Goal: Task Accomplishment & Management: Complete application form

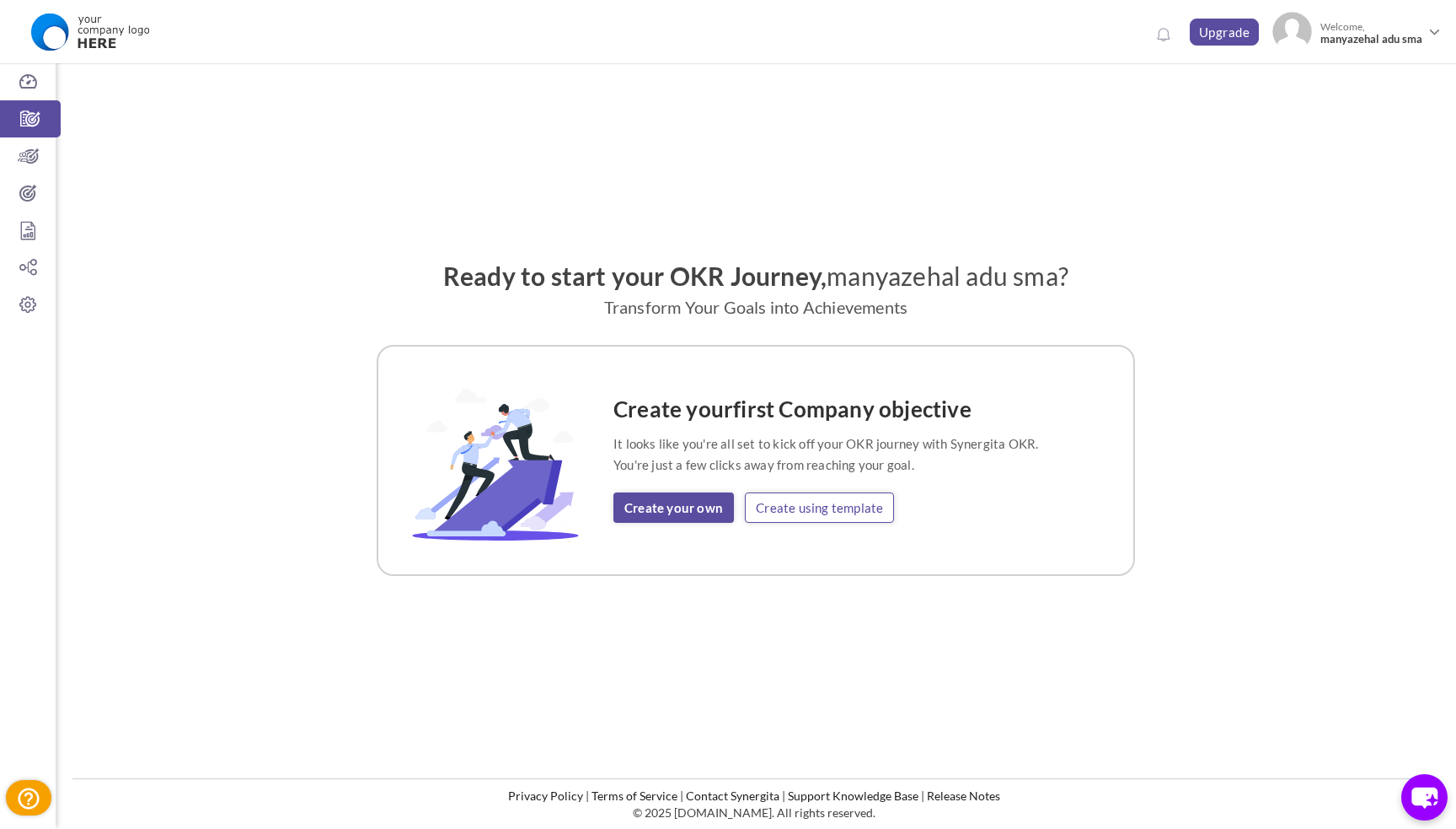
click at [805, 513] on link "Create using template" at bounding box center [819, 507] width 149 height 30
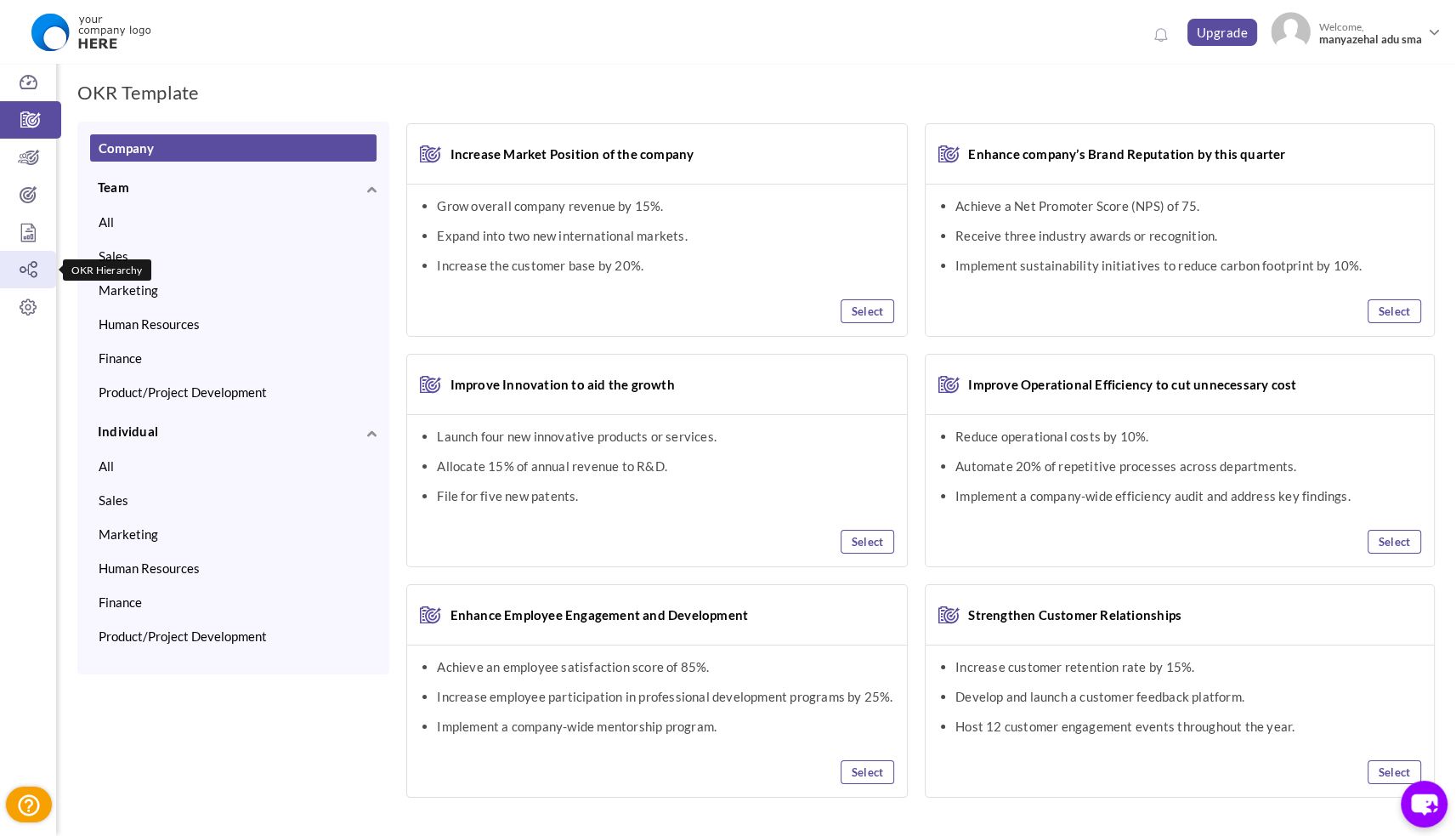
click at [27, 261] on icon at bounding box center [28, 268] width 56 height 17
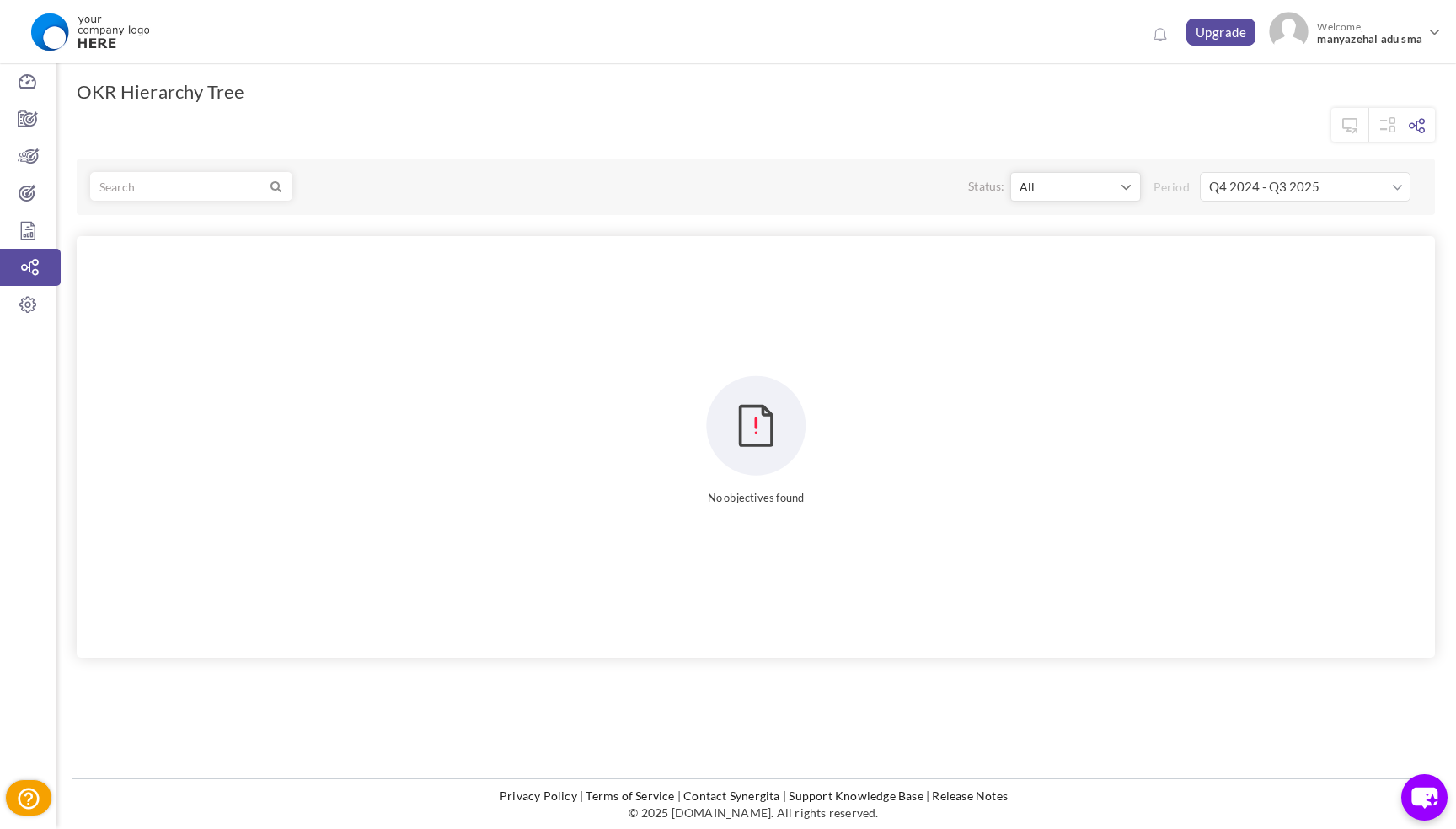
click at [1290, 185] on input "Q4 2024 - Q3 2025" at bounding box center [1304, 187] width 210 height 29
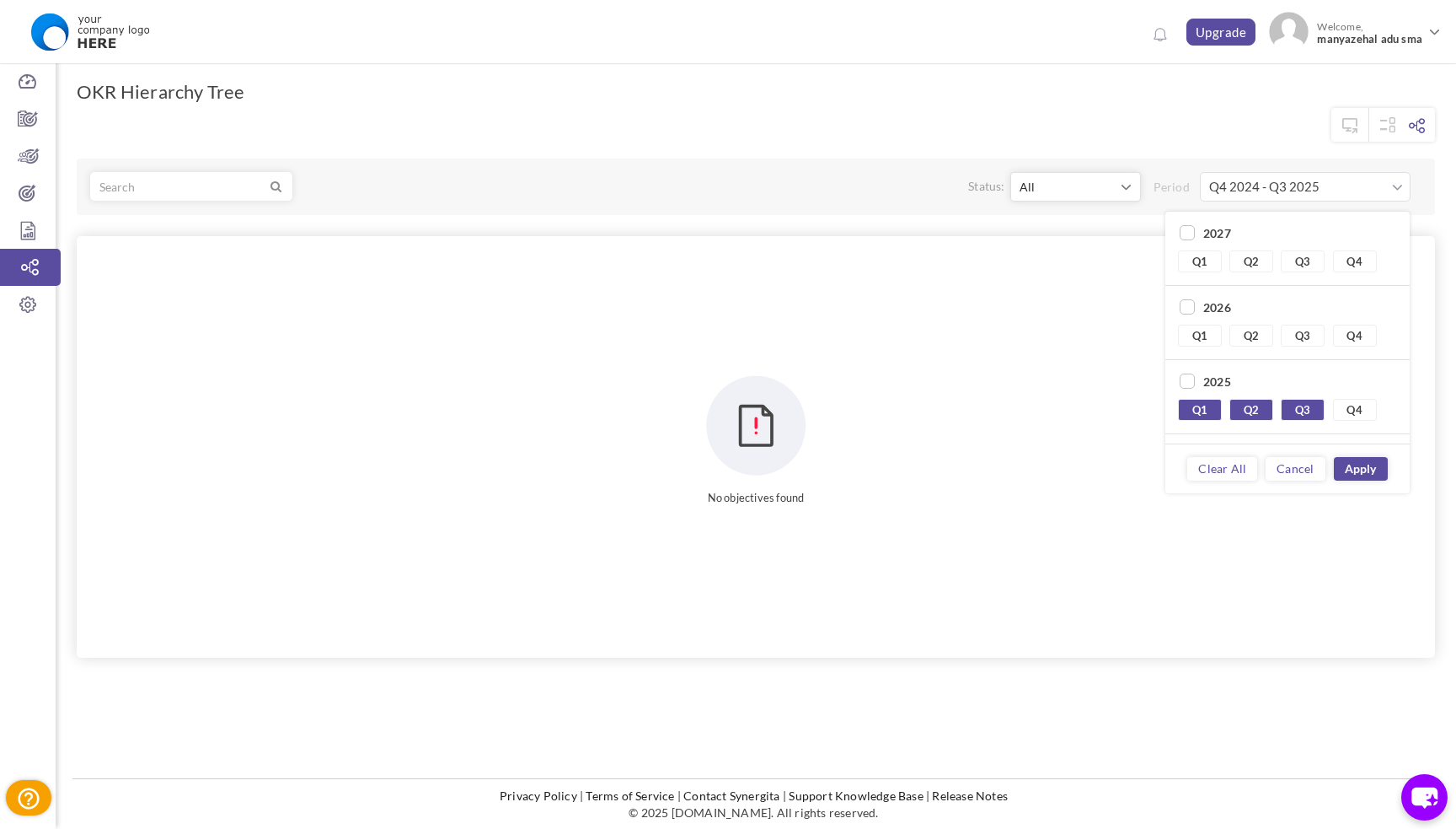
scroll to position [137, 0]
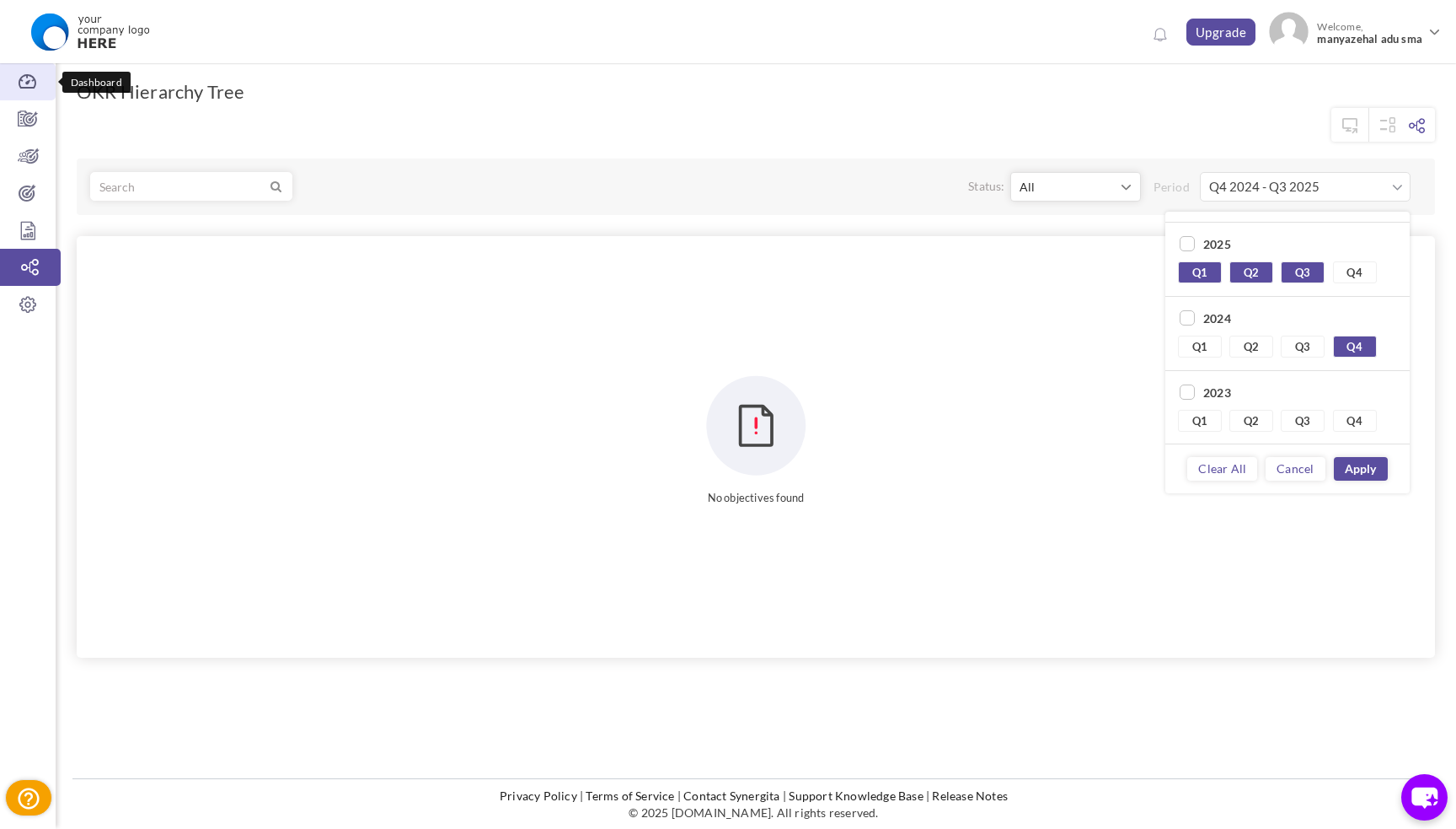
click at [27, 84] on icon at bounding box center [27, 81] width 56 height 17
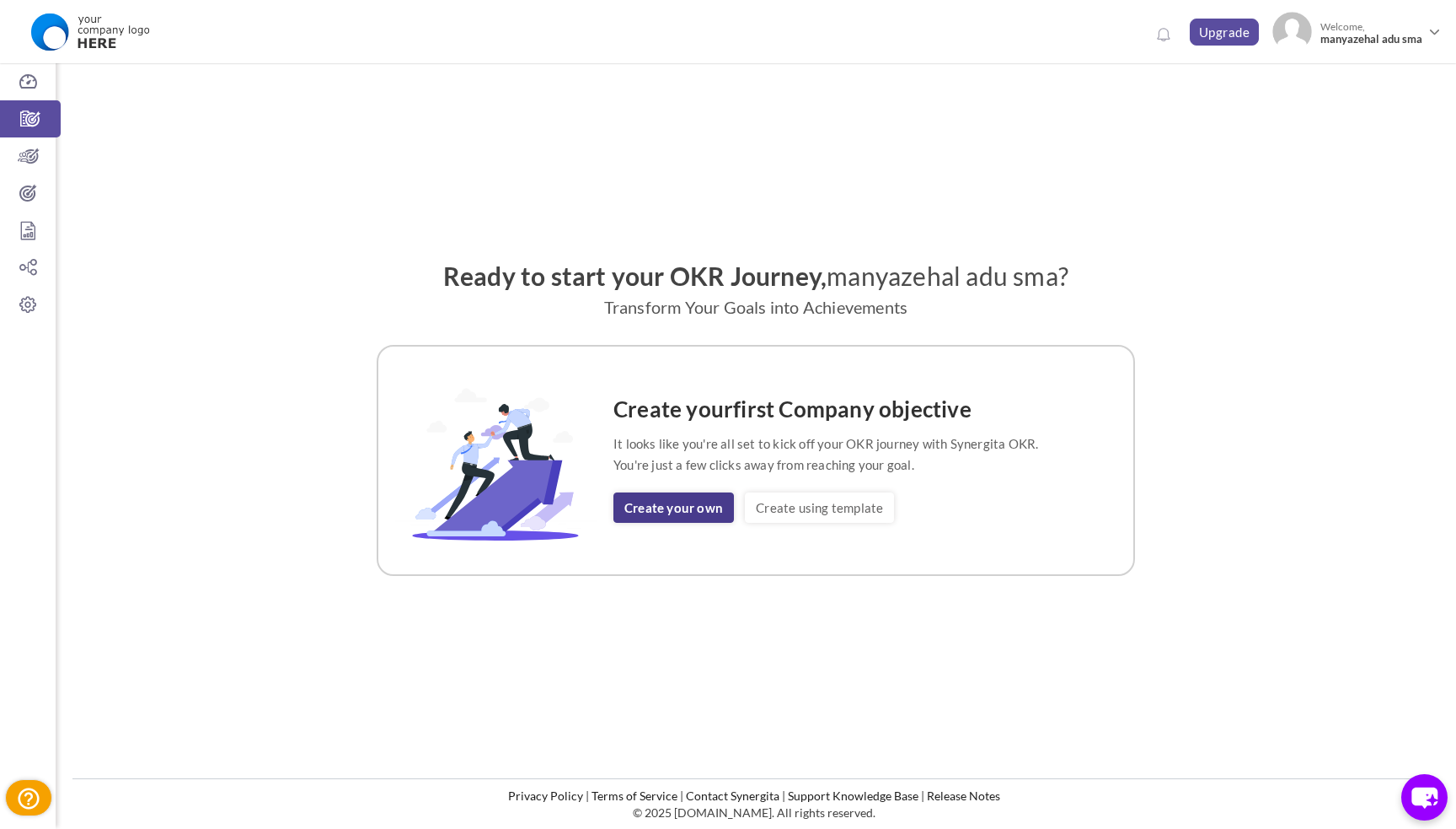
click at [695, 507] on link "Create your own" at bounding box center [673, 507] width 120 height 30
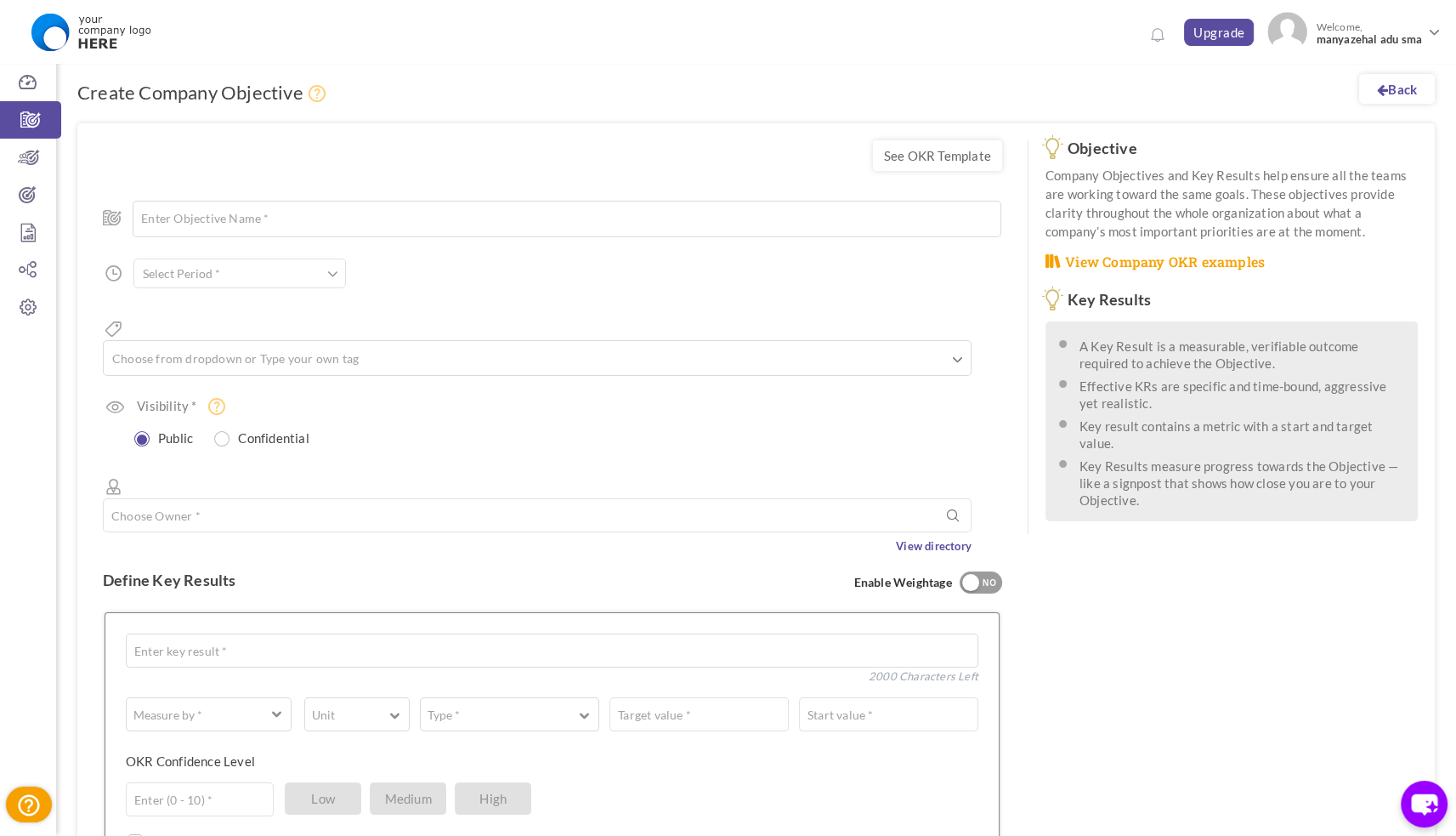
click at [331, 270] on span at bounding box center [333, 273] width 11 height 17
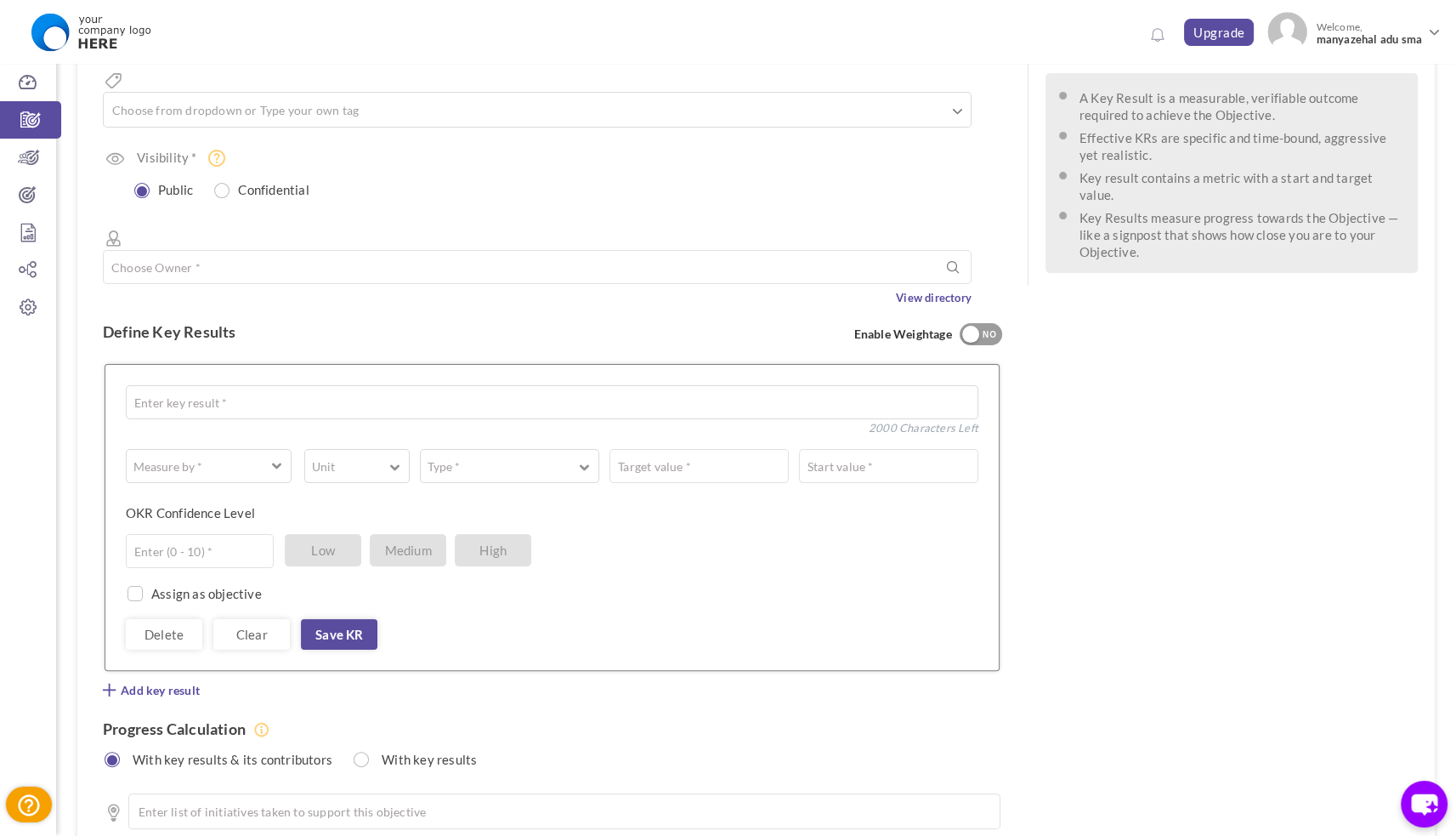
scroll to position [261, 0]
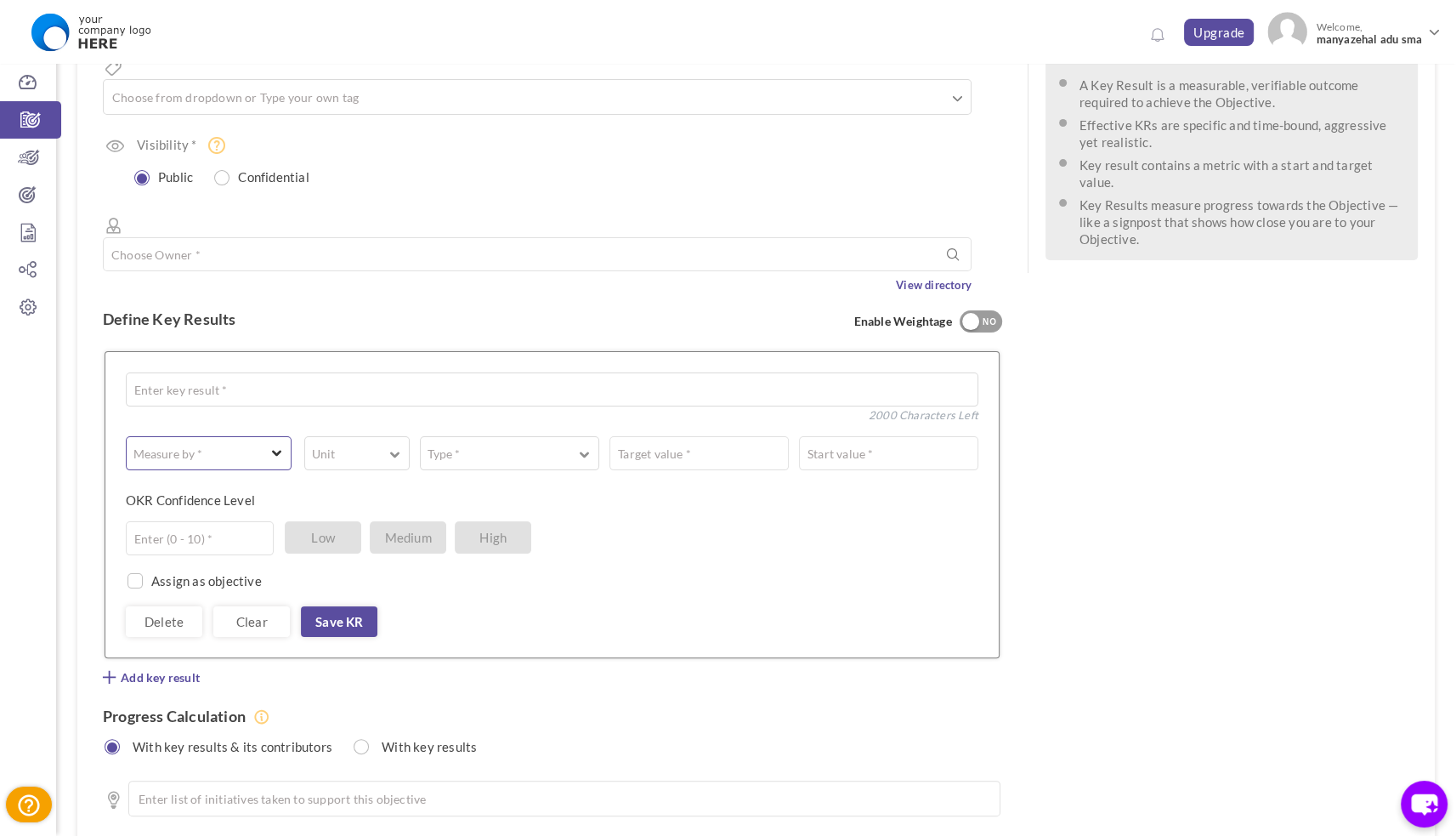
click at [272, 444] on span "button" at bounding box center [277, 450] width 10 height 13
click at [272, 443] on span "button" at bounding box center [277, 449] width 10 height 13
click at [405, 436] on button "Unit" at bounding box center [356, 453] width 106 height 34
click at [470, 436] on button "Type *" at bounding box center [509, 453] width 180 height 34
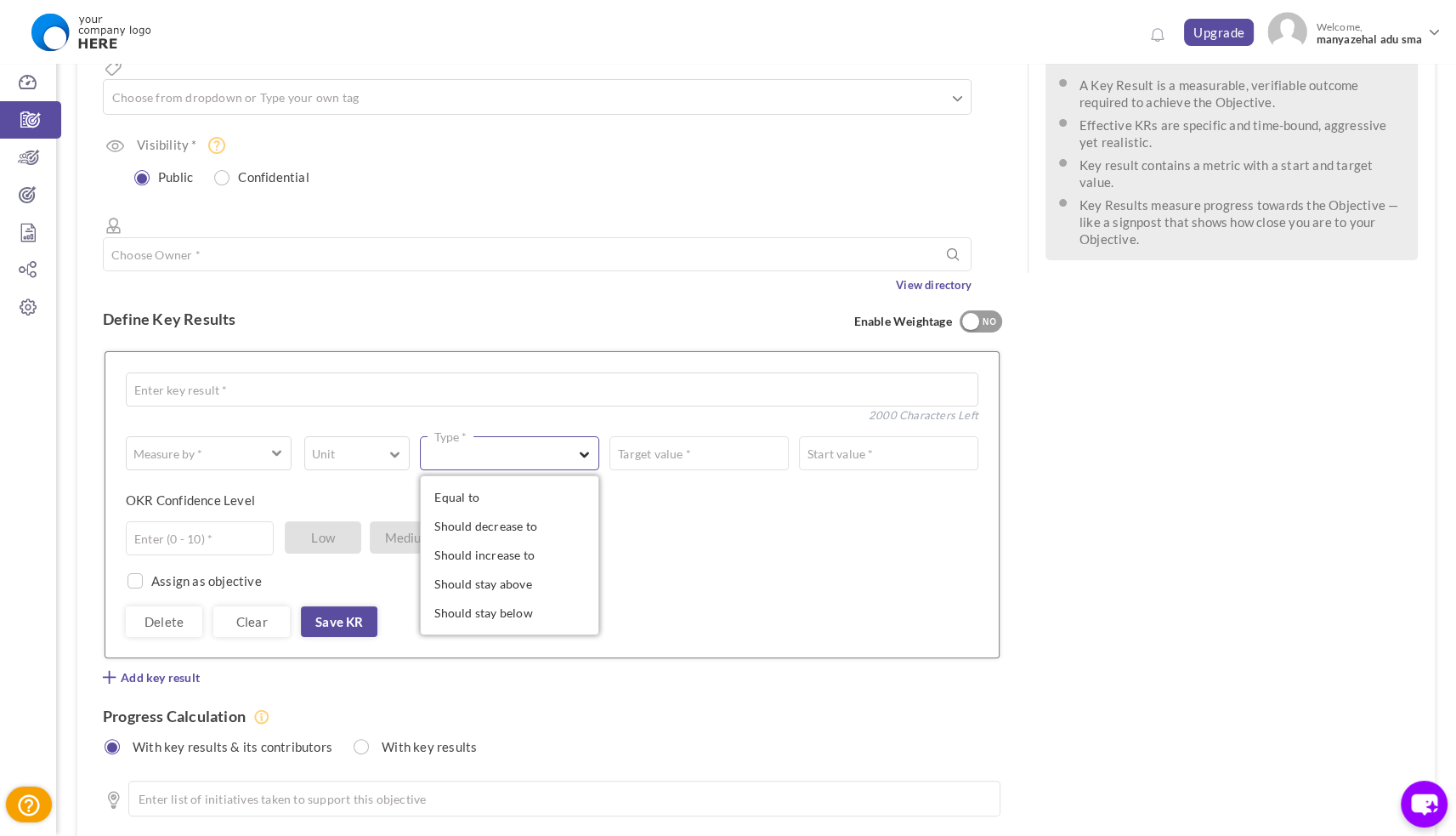
click at [470, 428] on label "Type *" at bounding box center [450, 436] width 46 height 17
click at [685, 436] on input "text" at bounding box center [699, 453] width 180 height 34
click at [836, 436] on input "text" at bounding box center [888, 453] width 180 height 34
click at [223, 521] on input "text" at bounding box center [199, 538] width 148 height 34
click at [158, 781] on ul at bounding box center [565, 798] width 873 height 36
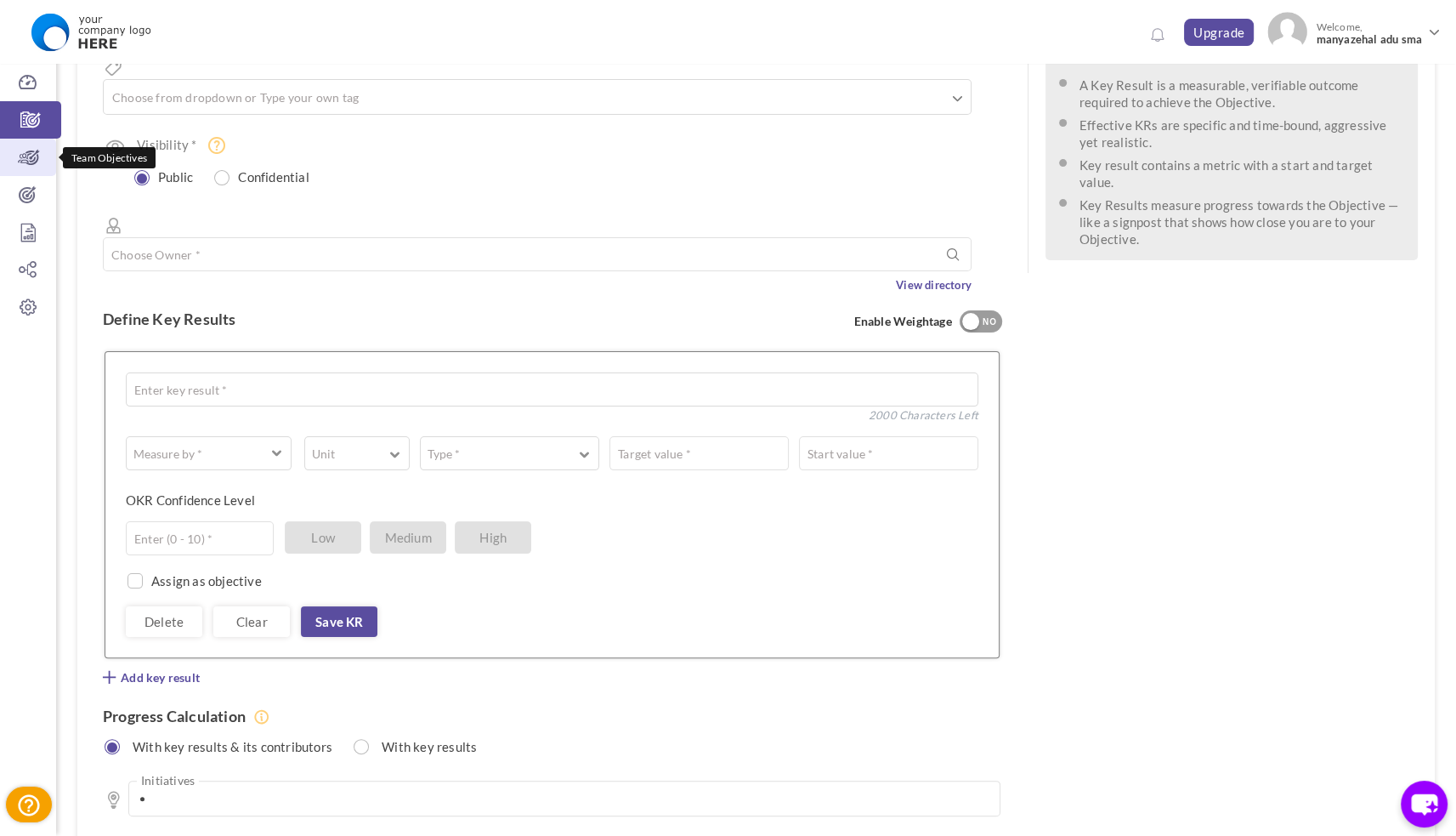
click at [17, 155] on icon at bounding box center [28, 157] width 56 height 17
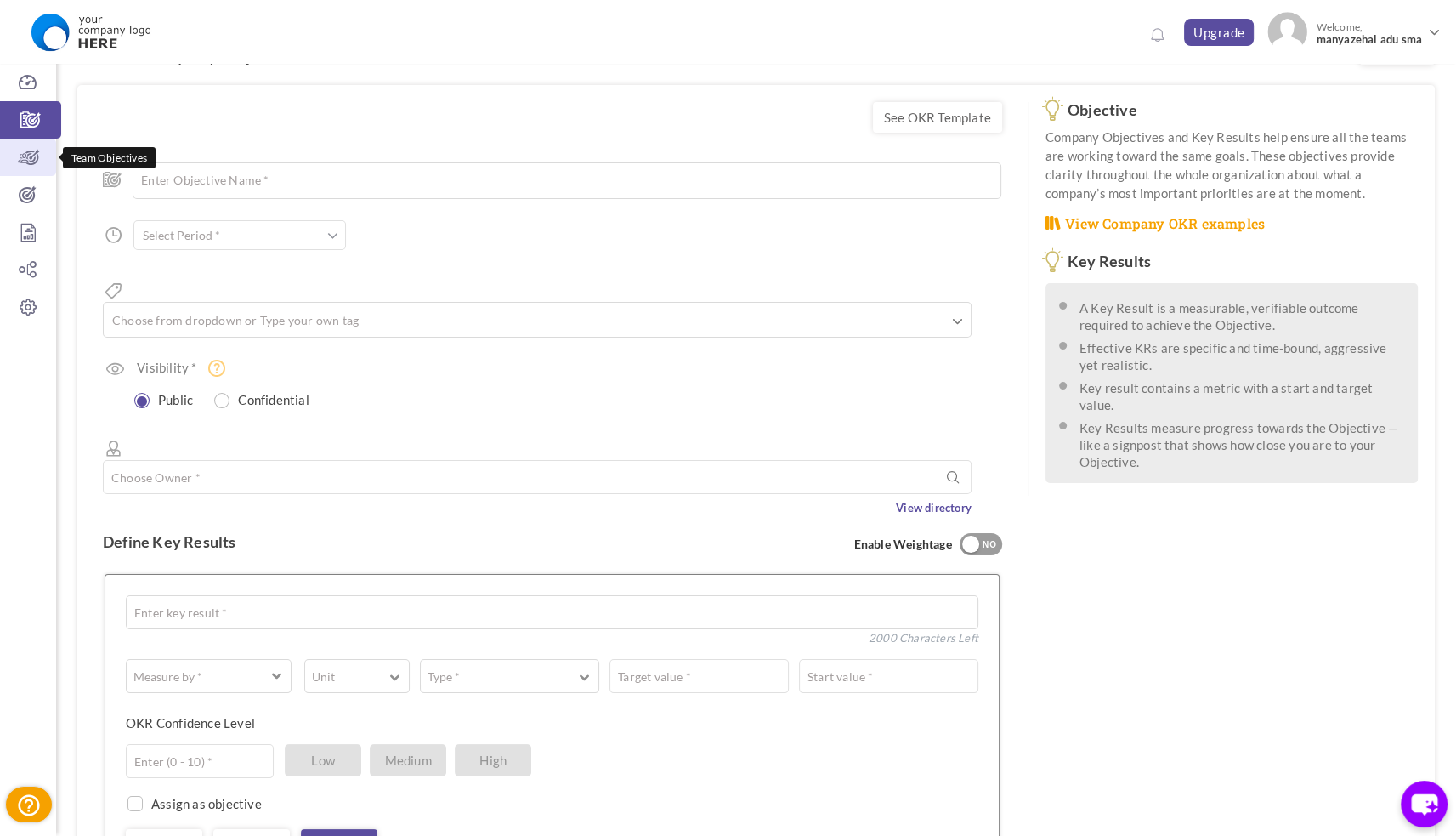
scroll to position [0, 0]
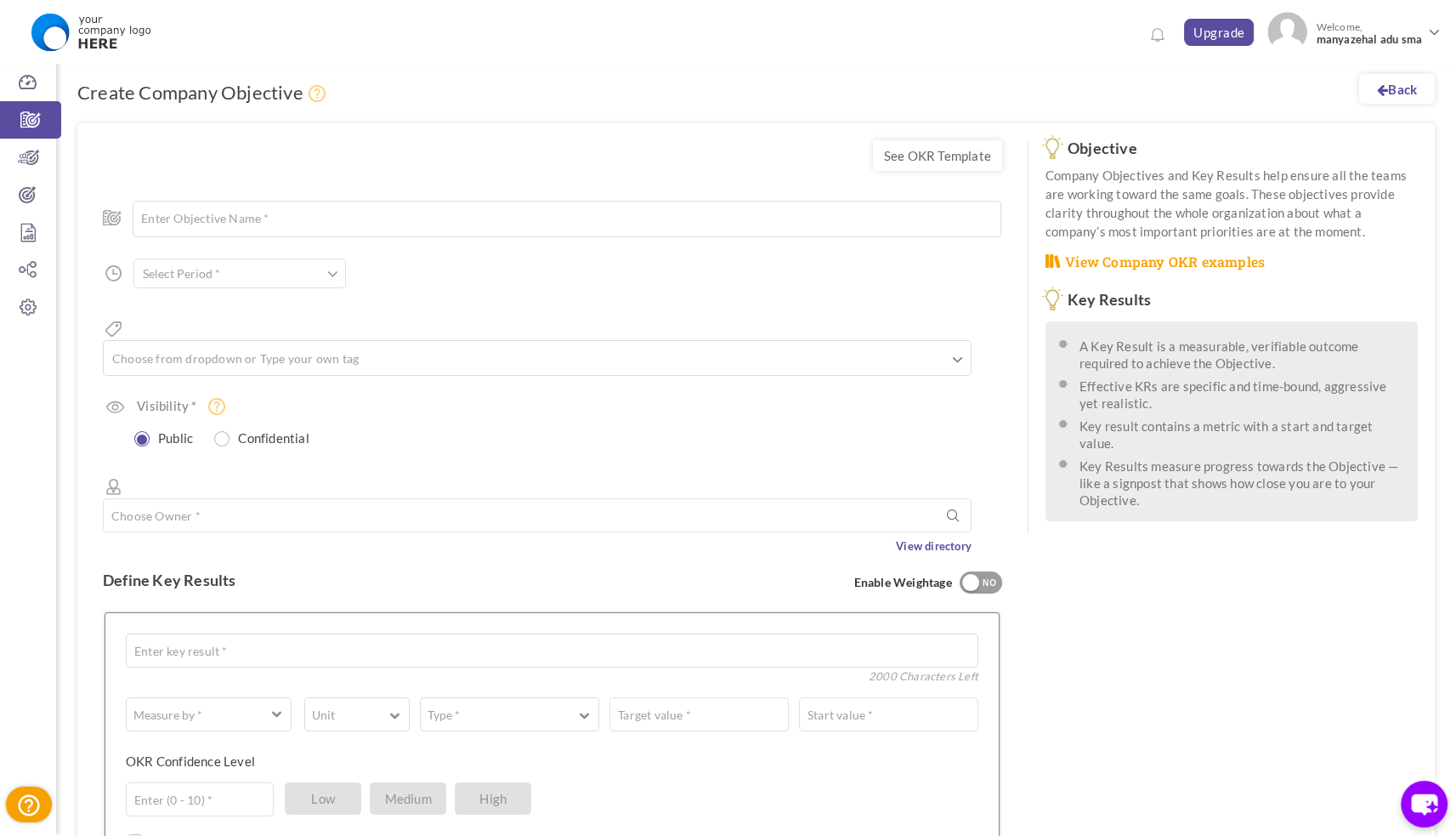
click at [1455, 127] on div "Back Create Company Objective See OKR Template Enter Objective Name * 200 Chara…" at bounding box center [756, 648] width 1400 height 1205
click at [993, 575] on div "NO" at bounding box center [990, 583] width 28 height 16
click at [978, 575] on div "YES" at bounding box center [973, 583] width 28 height 16
click at [991, 575] on div "NO" at bounding box center [990, 583] width 28 height 16
click at [1282, 646] on div "See OKR Template Enter Objective Name * 200 Characters Left Start Date * to Due…" at bounding box center [755, 636] width 1357 height 1026
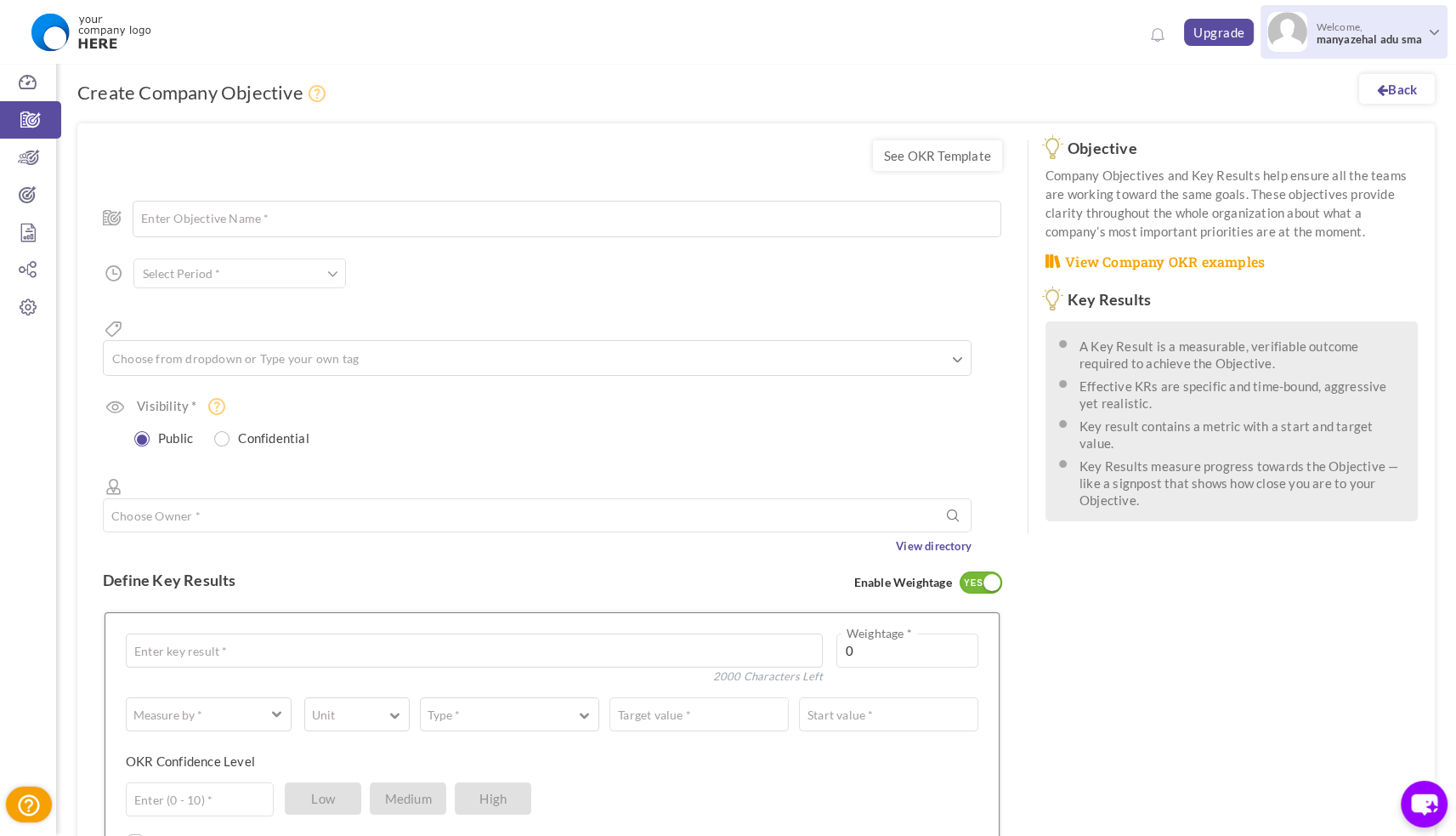
click at [1330, 34] on span "manyazehal adu sma" at bounding box center [1369, 39] width 107 height 13
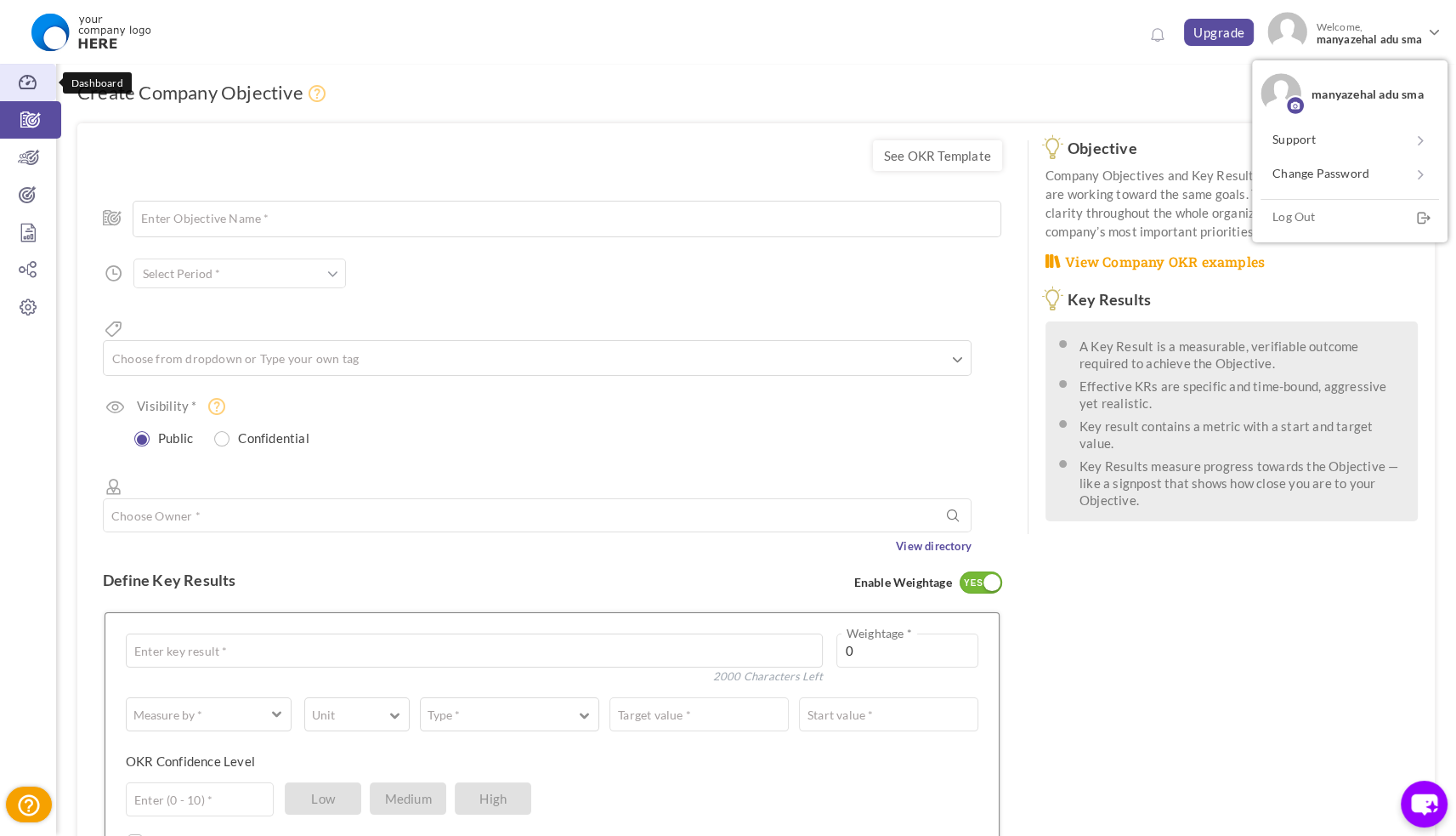
click at [29, 79] on icon at bounding box center [28, 82] width 56 height 17
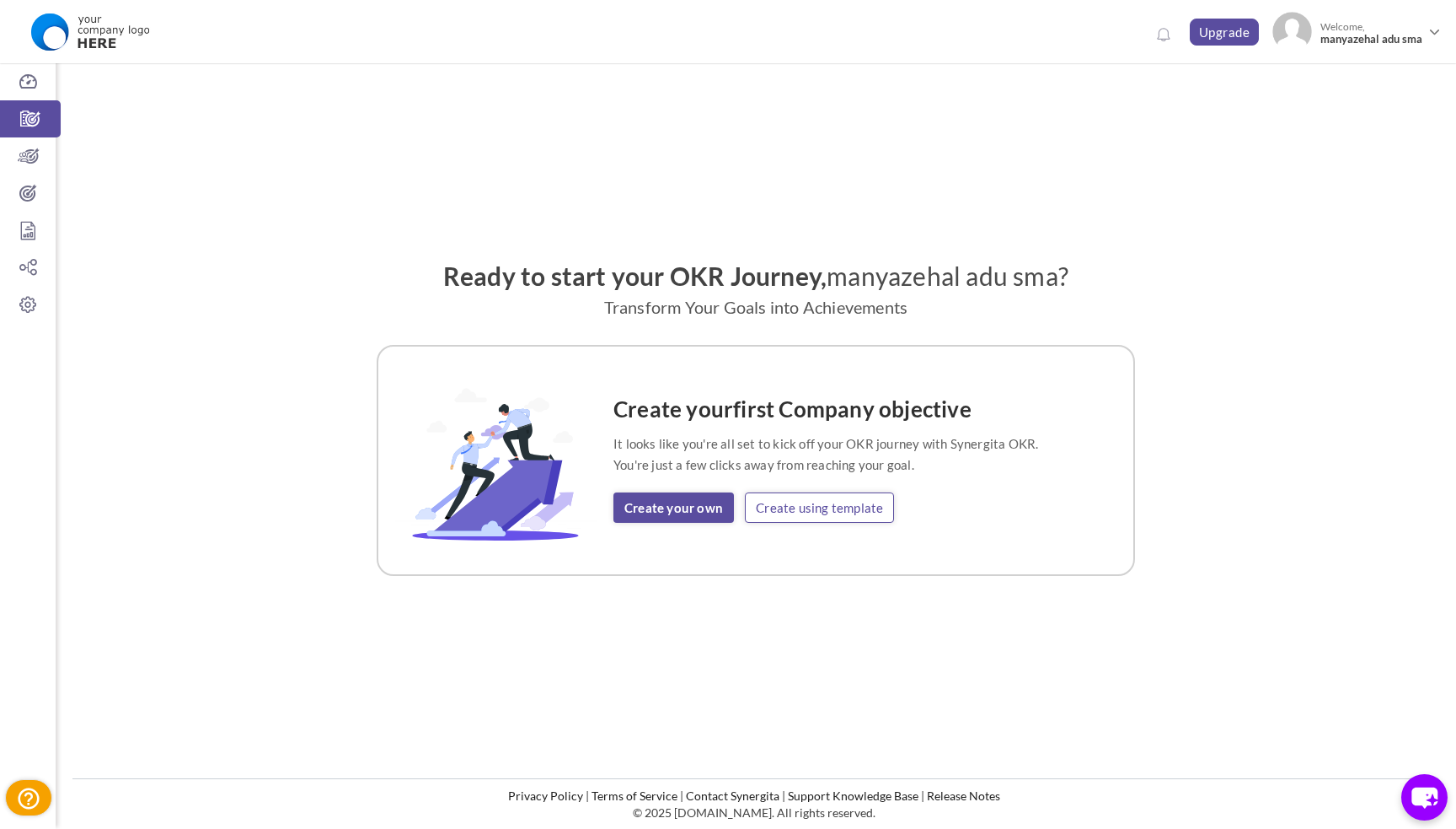
click at [813, 494] on link "Create using template" at bounding box center [819, 507] width 149 height 30
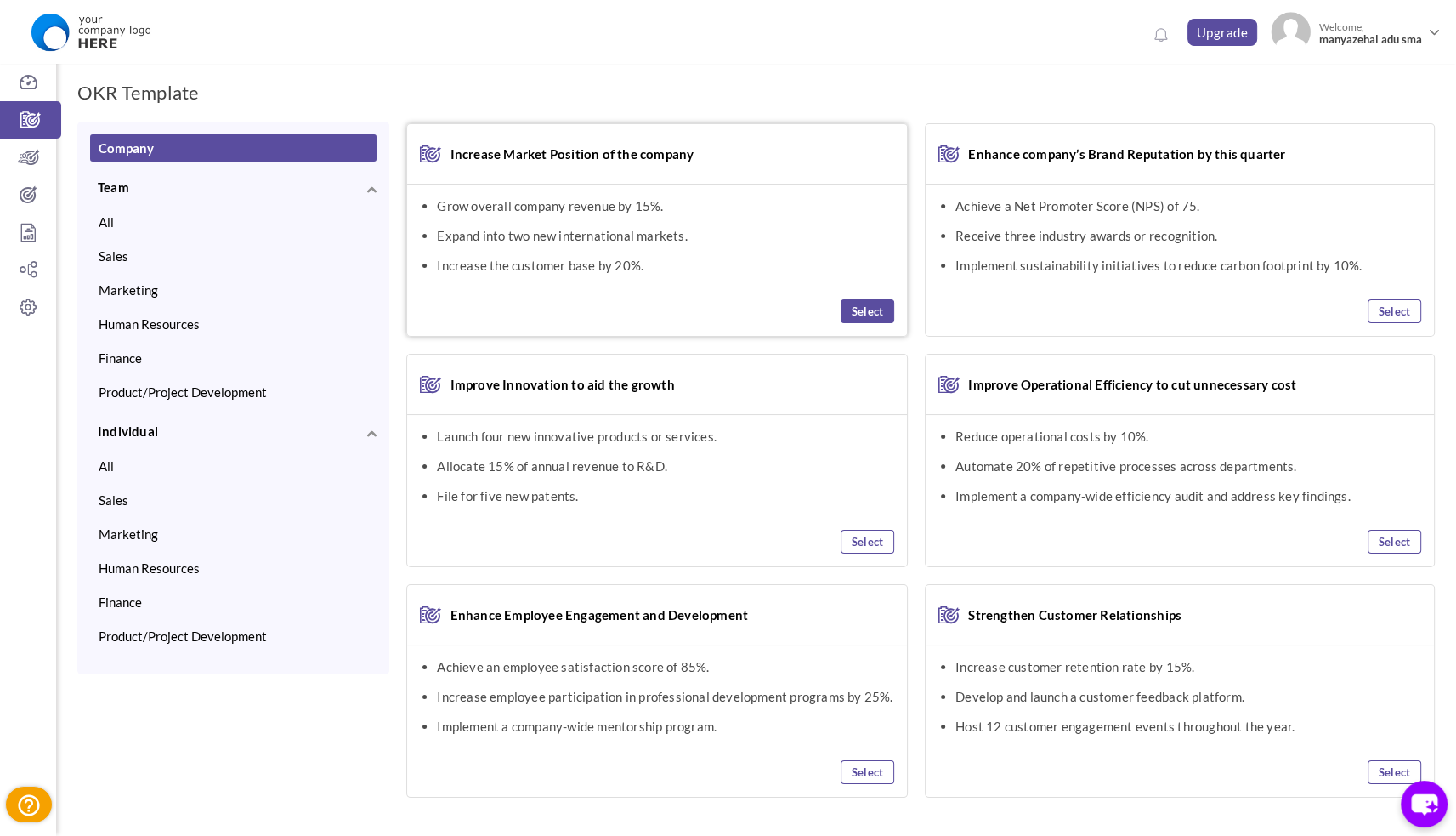
click at [862, 319] on link "Select" at bounding box center [868, 311] width 53 height 24
click at [861, 771] on link "Select" at bounding box center [868, 772] width 53 height 24
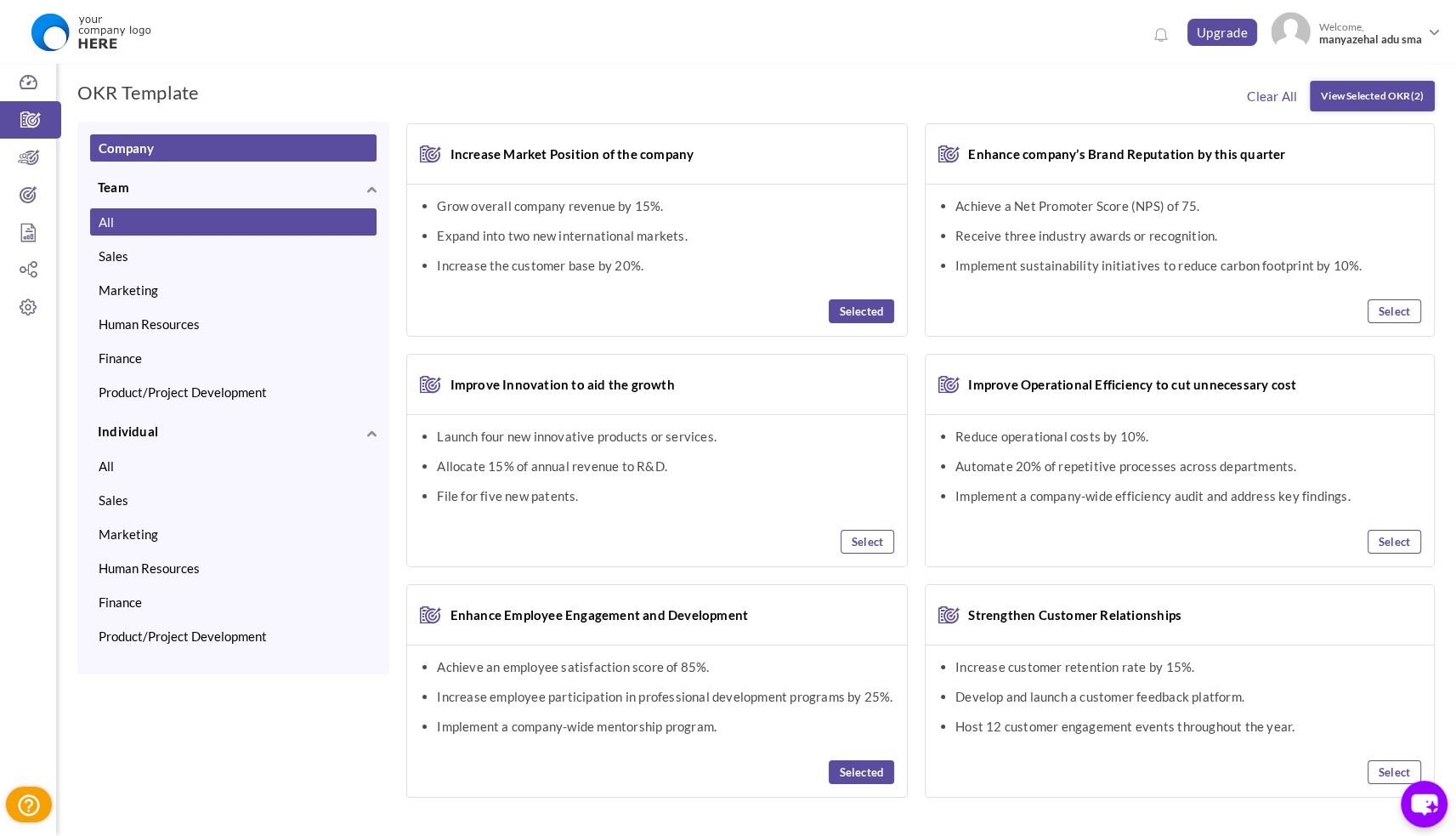
click at [113, 221] on button "All" at bounding box center [233, 222] width 286 height 28
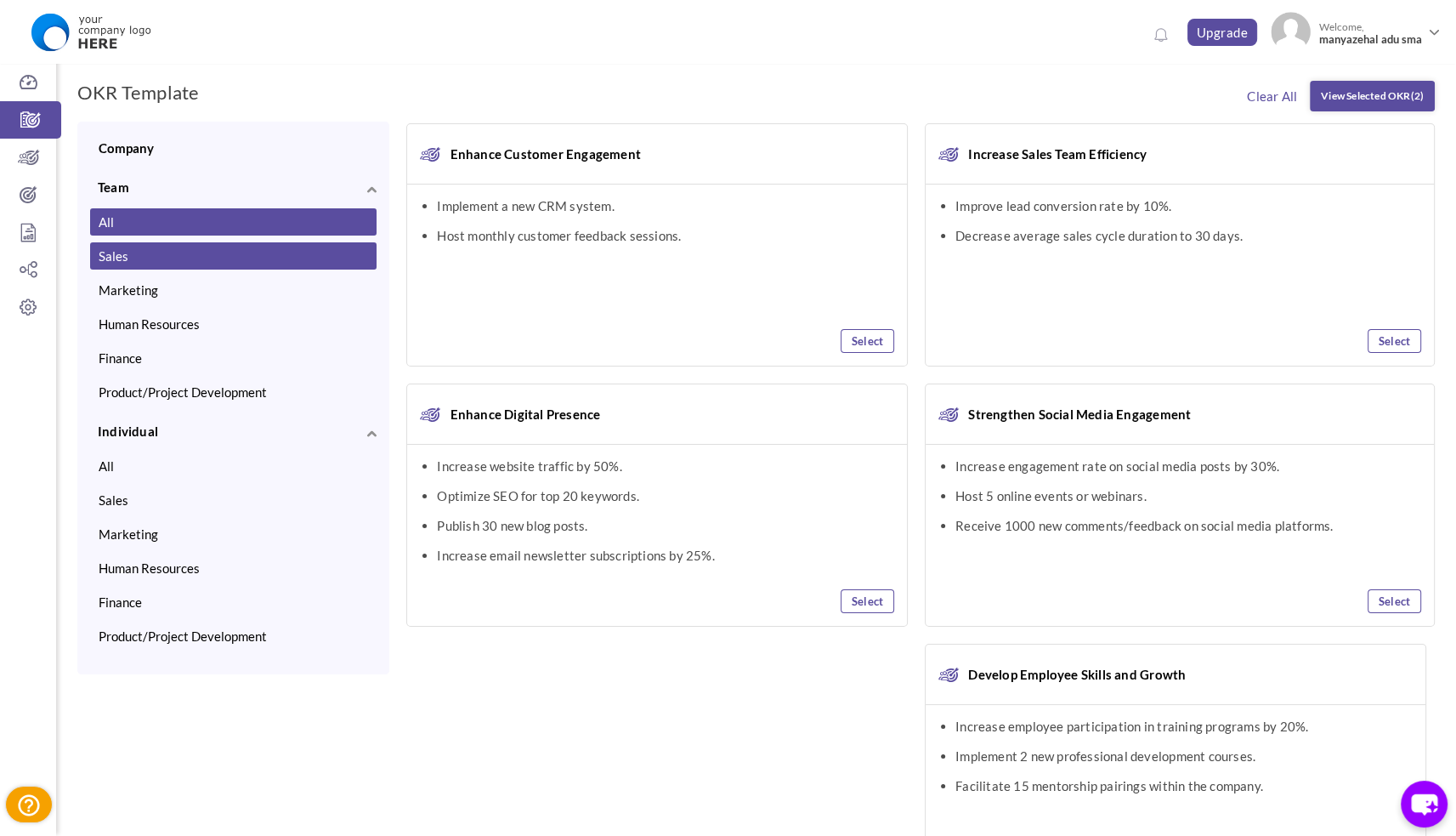
click at [129, 265] on button "Sales" at bounding box center [233, 256] width 286 height 28
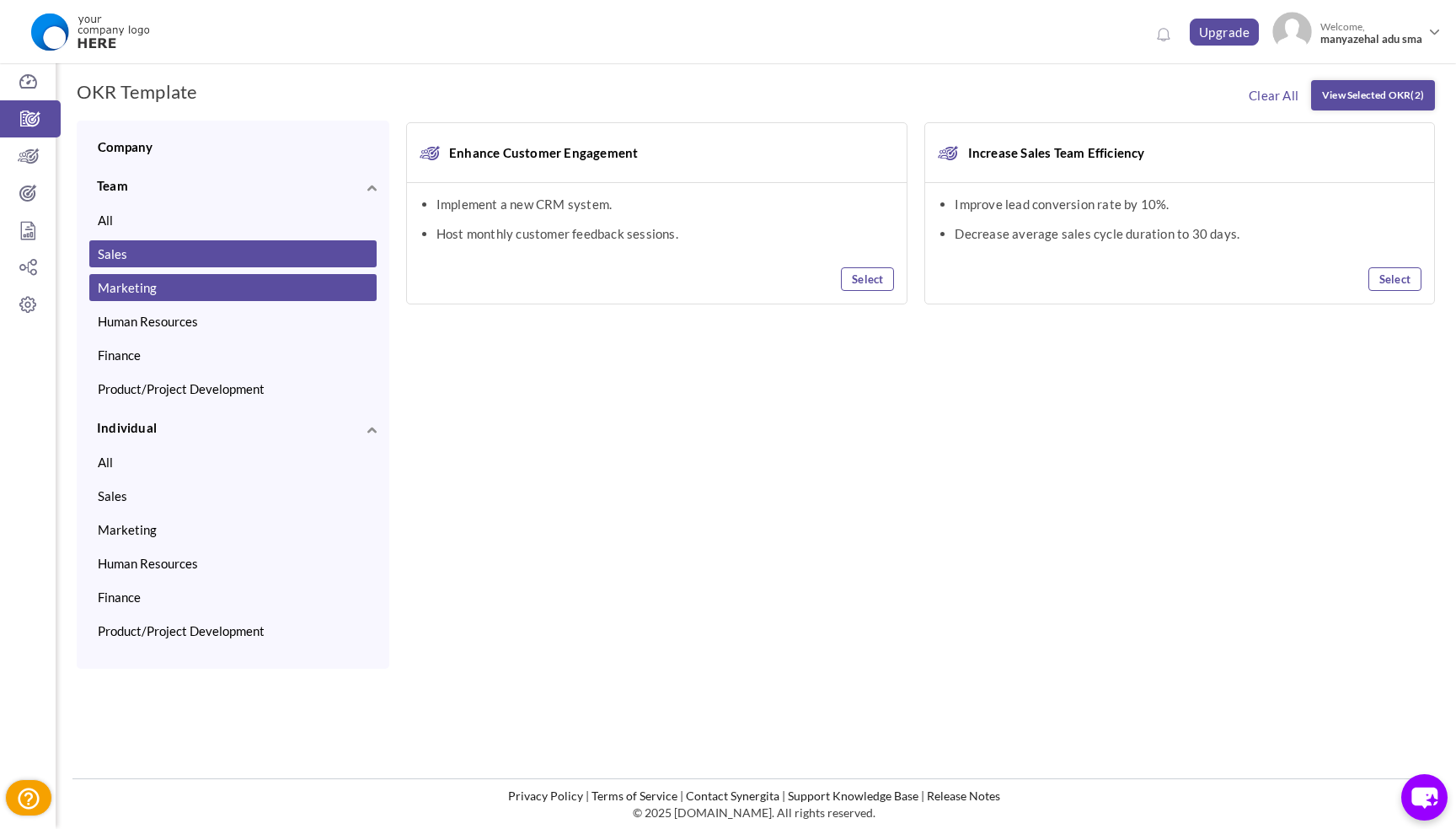
click at [128, 293] on button "Marketing" at bounding box center [233, 288] width 288 height 27
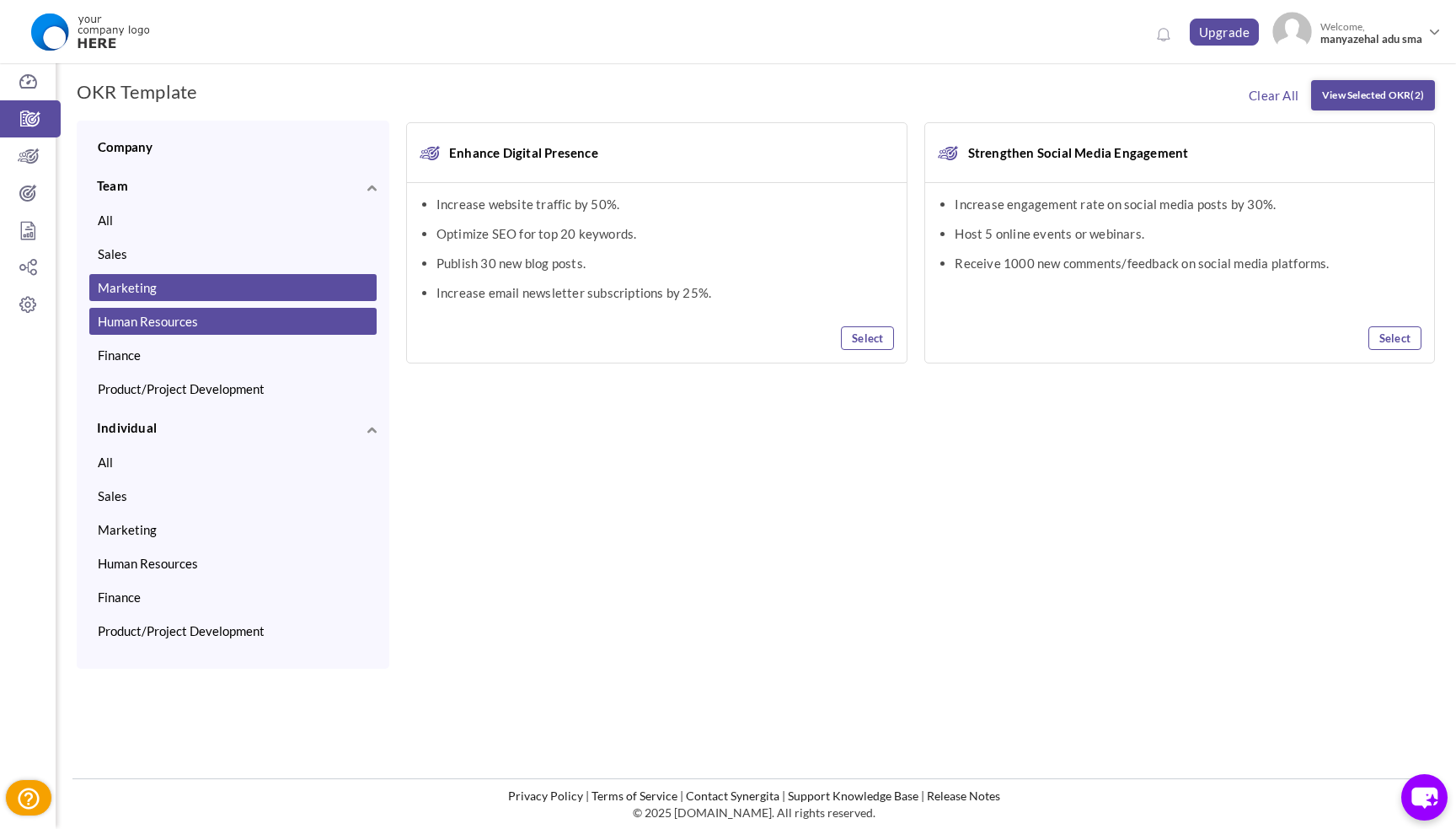
click at [130, 327] on button "Human Resources" at bounding box center [233, 321] width 288 height 27
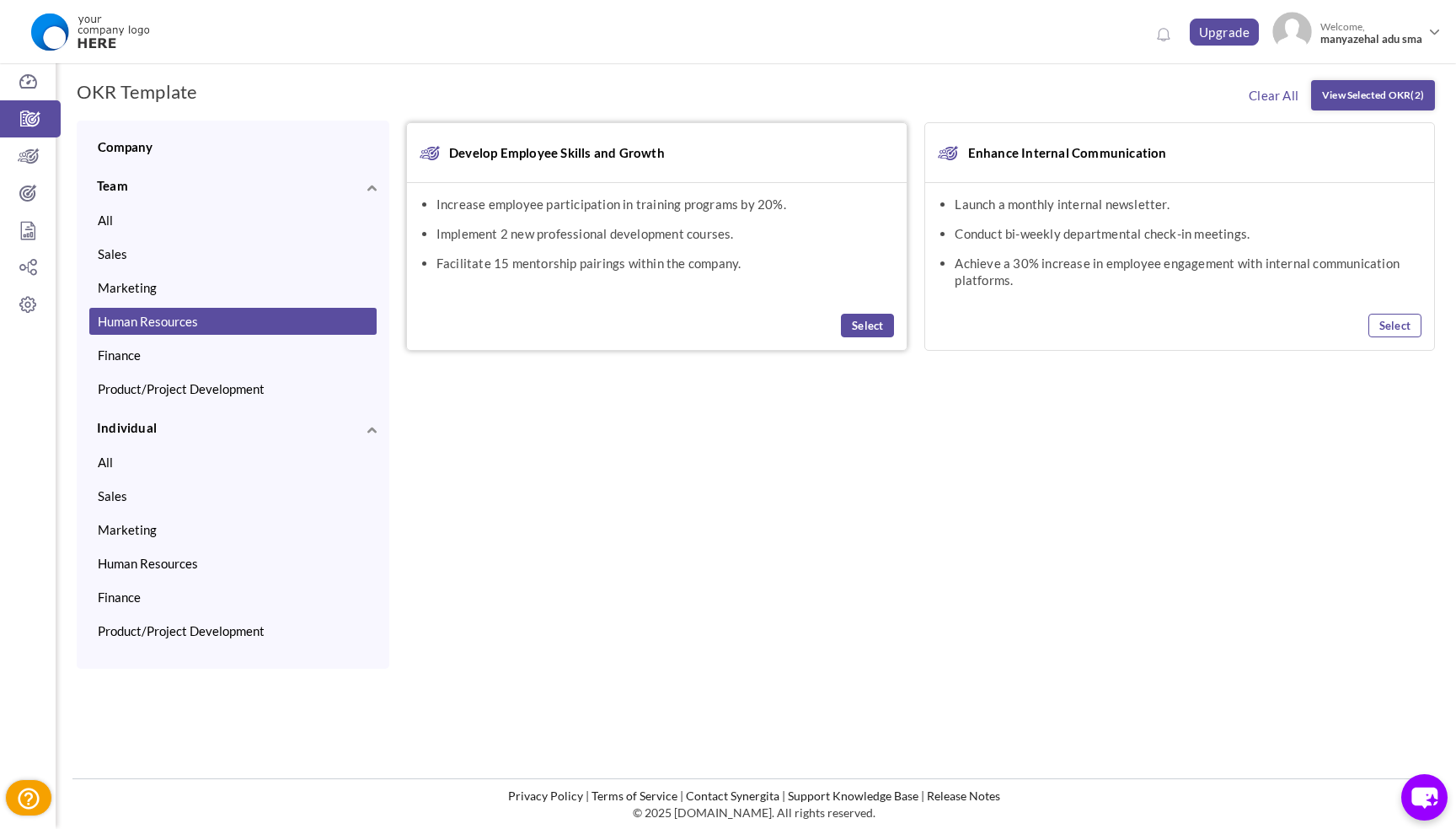
click at [874, 330] on link "Select" at bounding box center [867, 325] width 53 height 23
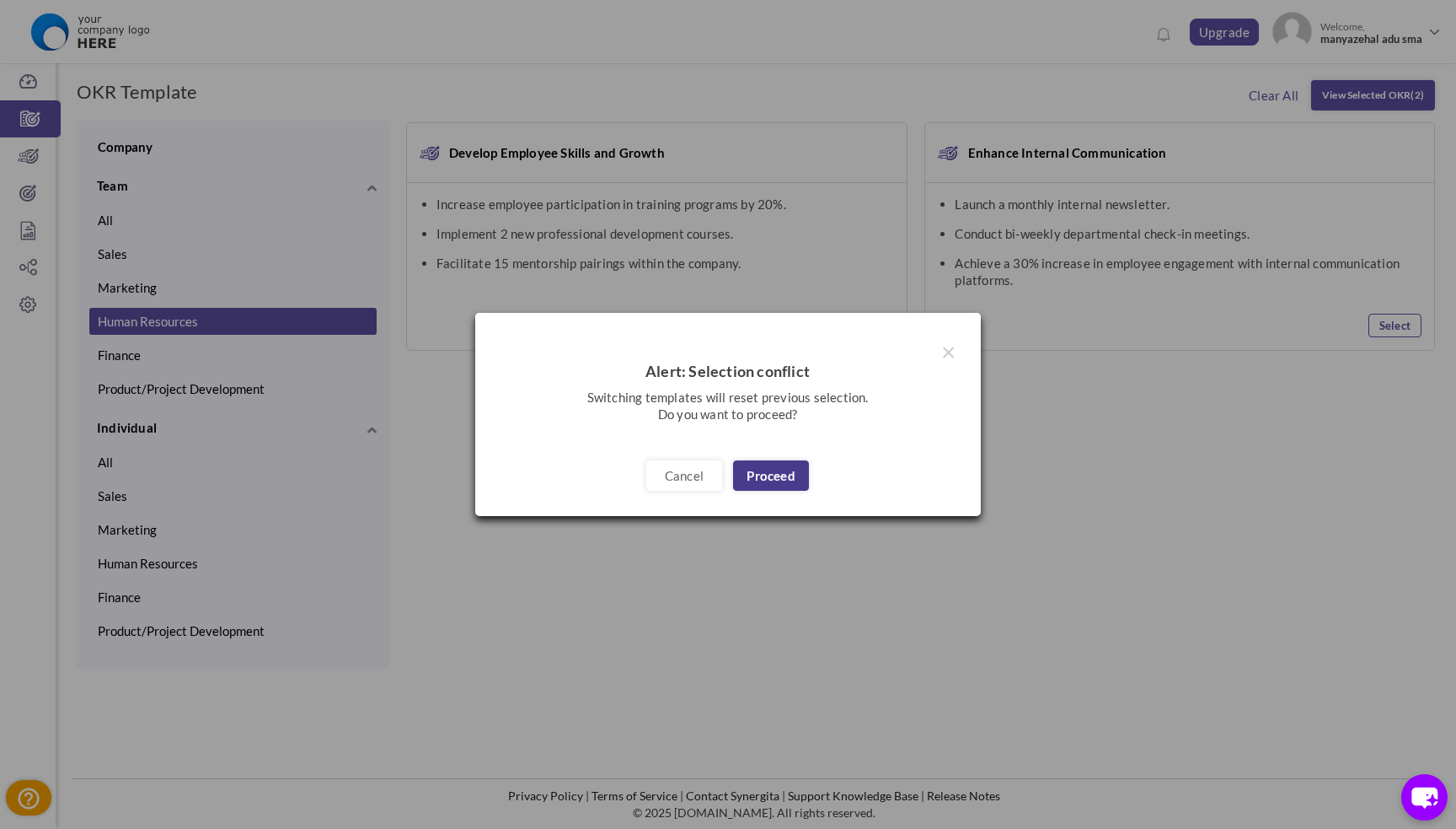
click at [782, 468] on link "Proceed" at bounding box center [771, 475] width 76 height 30
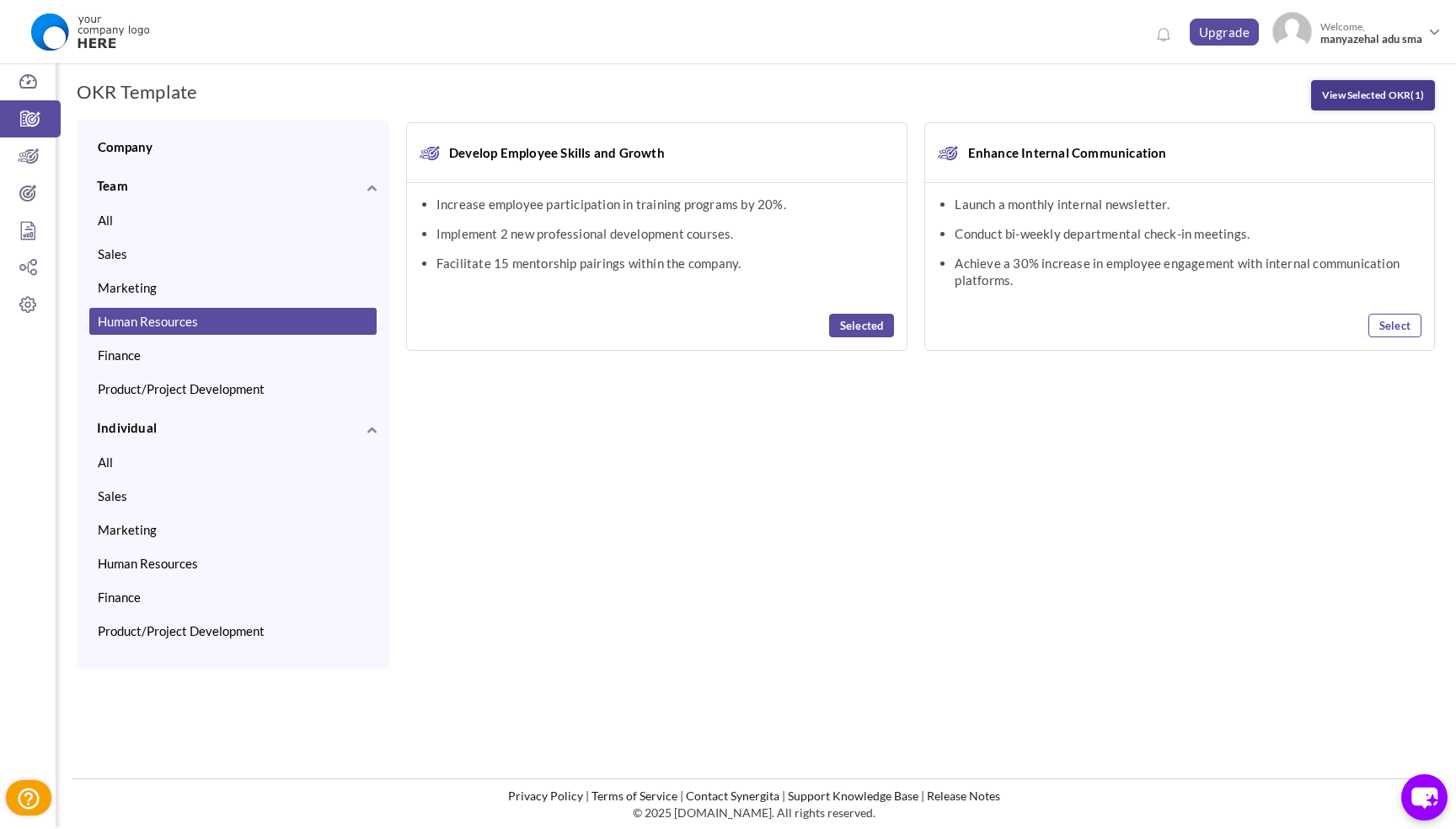
click at [1337, 96] on link "View Selected OKR (1)" at bounding box center [1373, 95] width 124 height 30
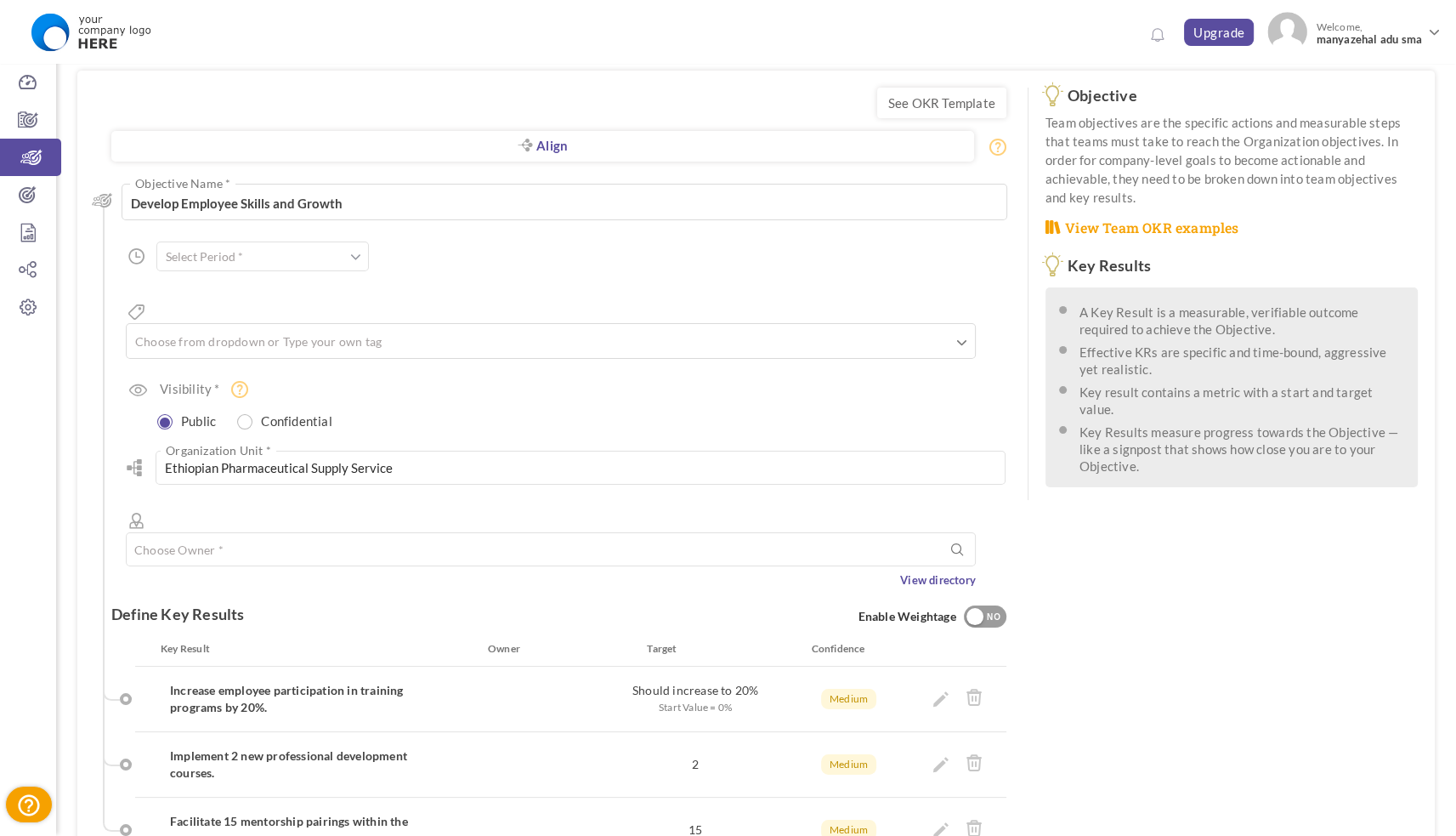
scroll to position [52, 0]
click at [1418, 309] on html "Trial Extended! Subscribe to continue using all the features. 0 Upgrade Upgrade…" at bounding box center [728, 365] width 1456 height 836
click at [496, 683] on div "Increase employee participation in training programs by 20%." at bounding box center [323, 700] width 350 height 34
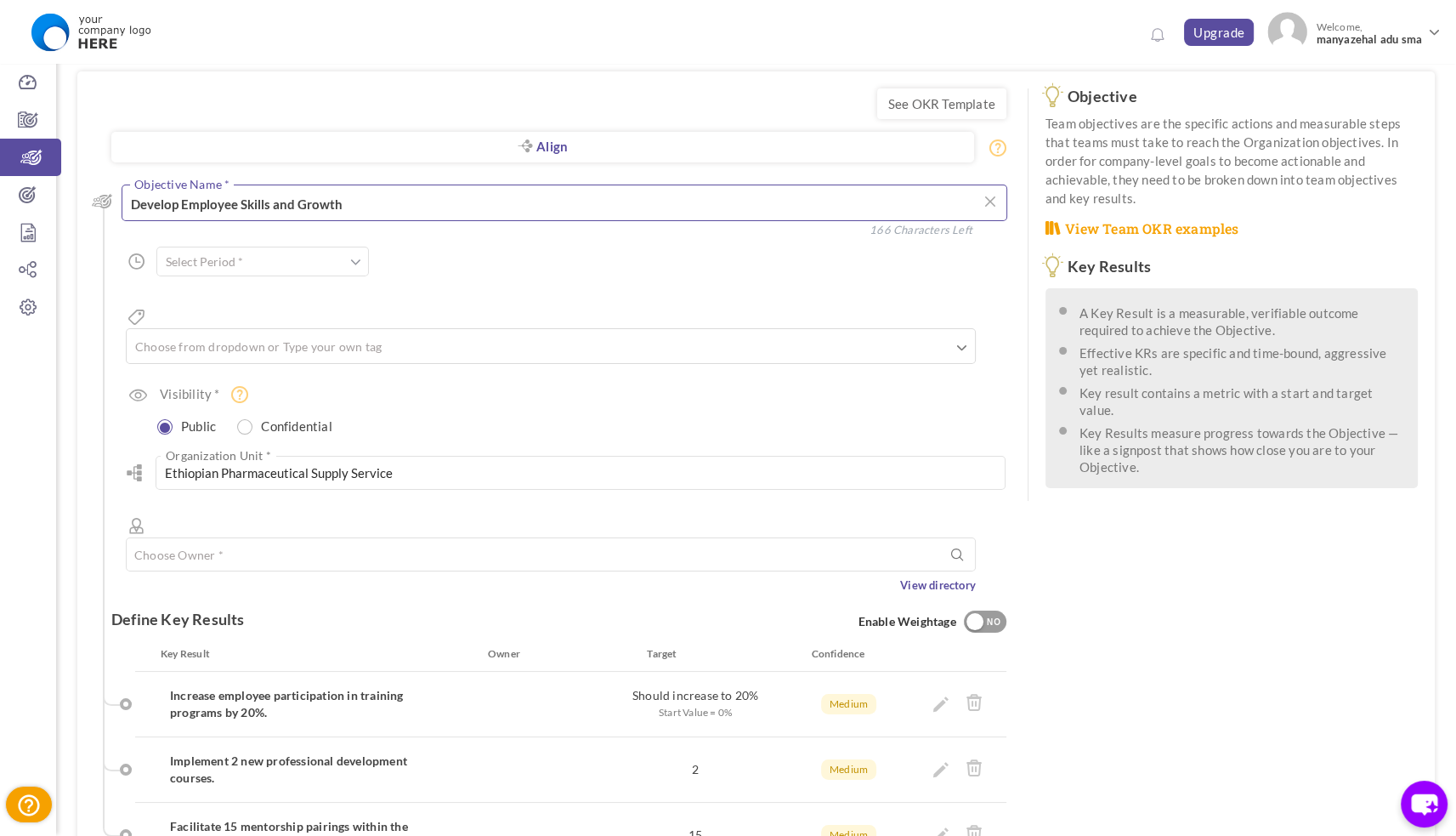
click at [345, 203] on textarea "Develop Employee Skills and Growth" at bounding box center [564, 202] width 885 height 37
click at [353, 260] on span at bounding box center [355, 262] width 11 height 17
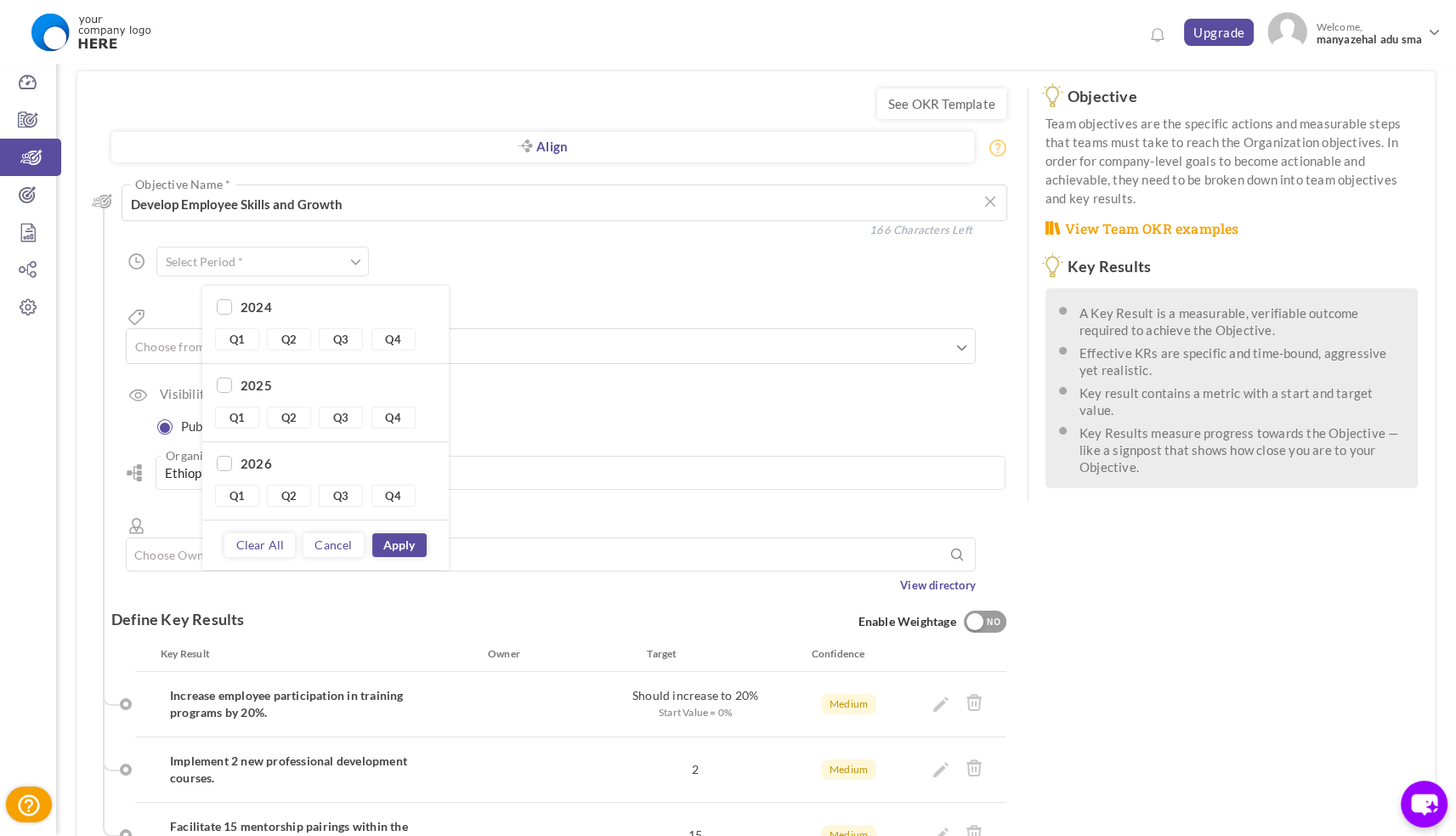
click at [589, 254] on div "Align Objective All Company Team Choose Objective Develop Employee Skills and G…" at bounding box center [559, 379] width 895 height 425
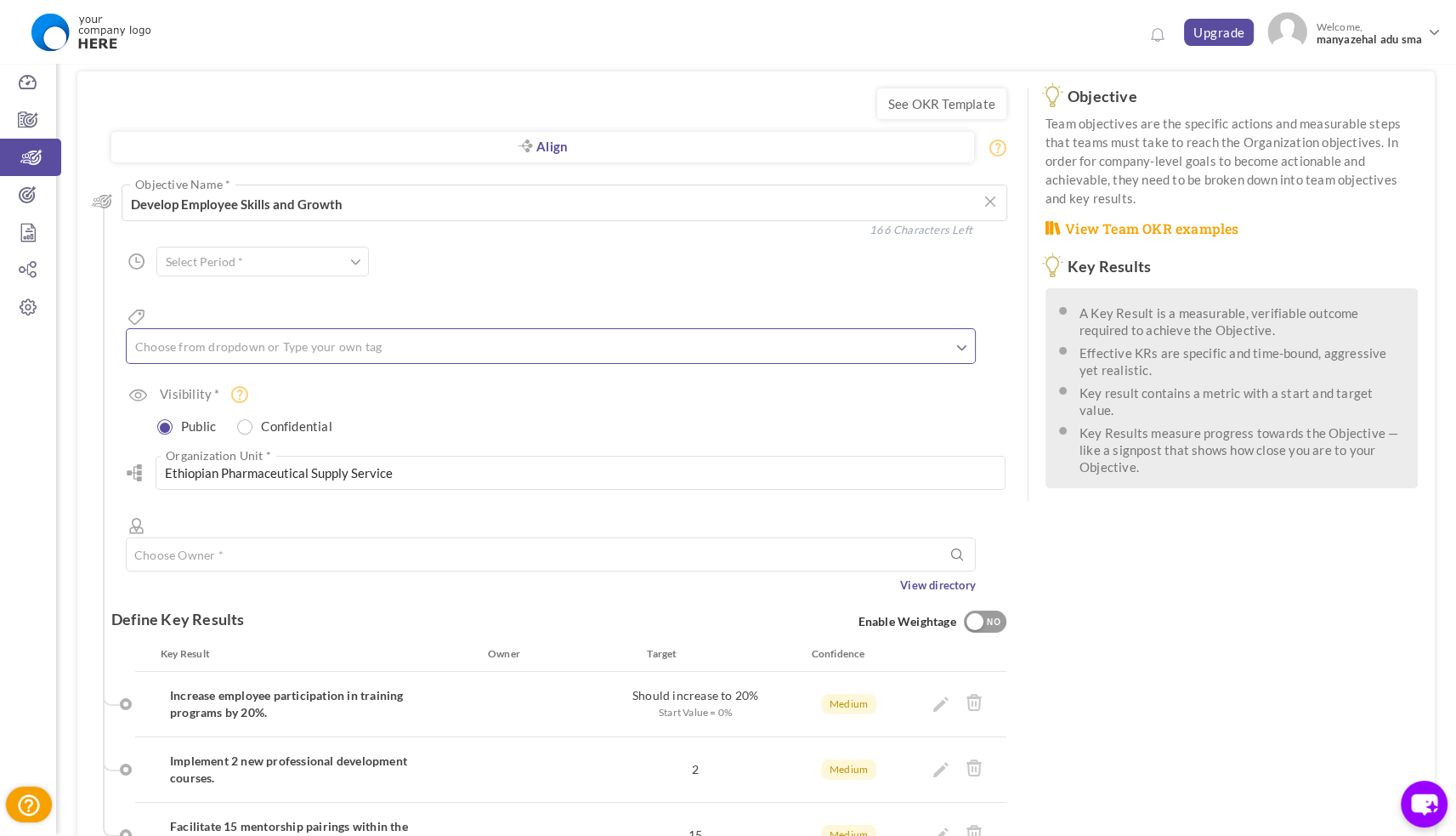
click at [506, 335] on ul at bounding box center [550, 348] width 848 height 28
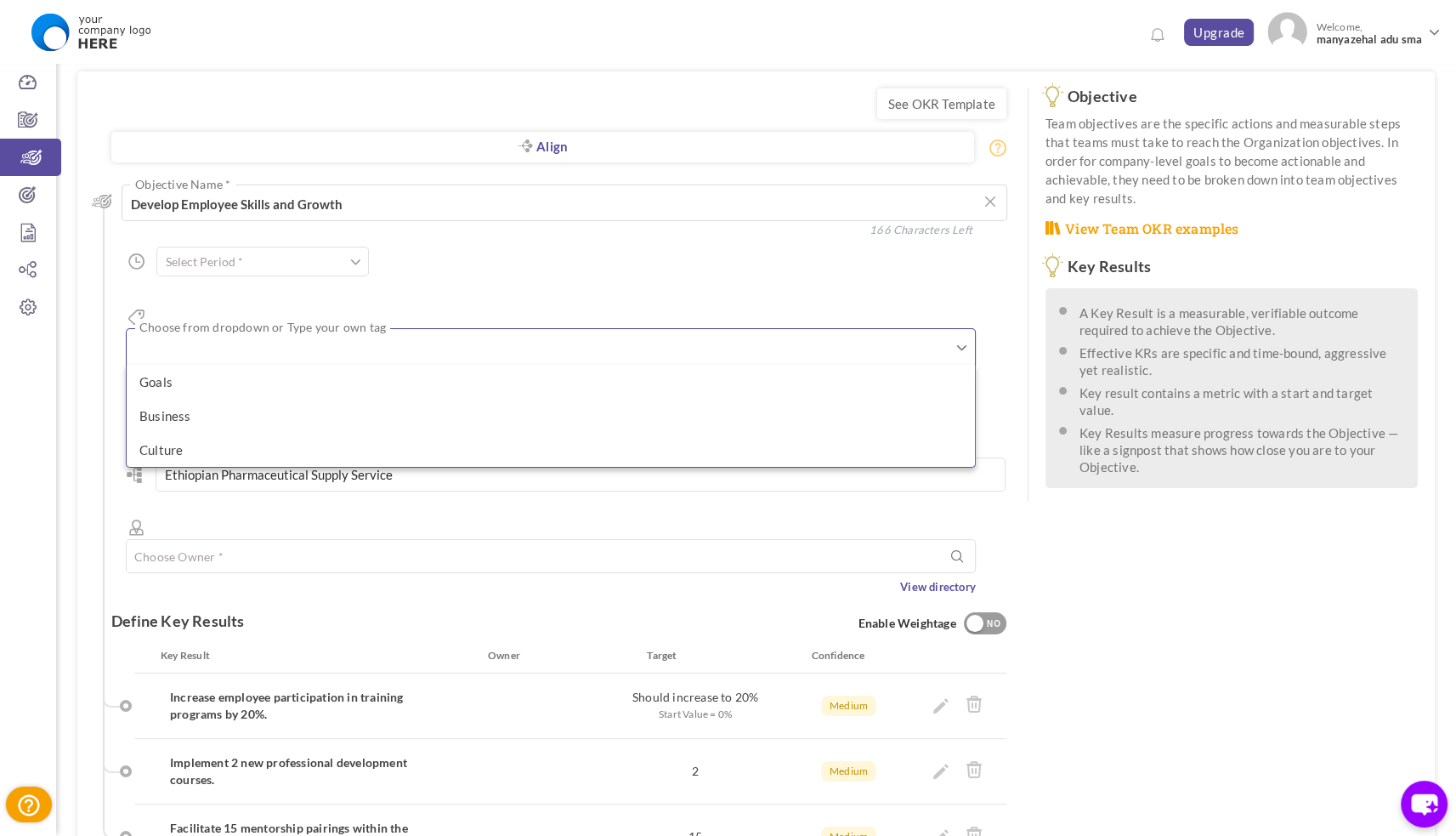
click at [530, 261] on div "Align Objective All Company Team Choose Objective Develop Employee Skills and G…" at bounding box center [559, 380] width 895 height 427
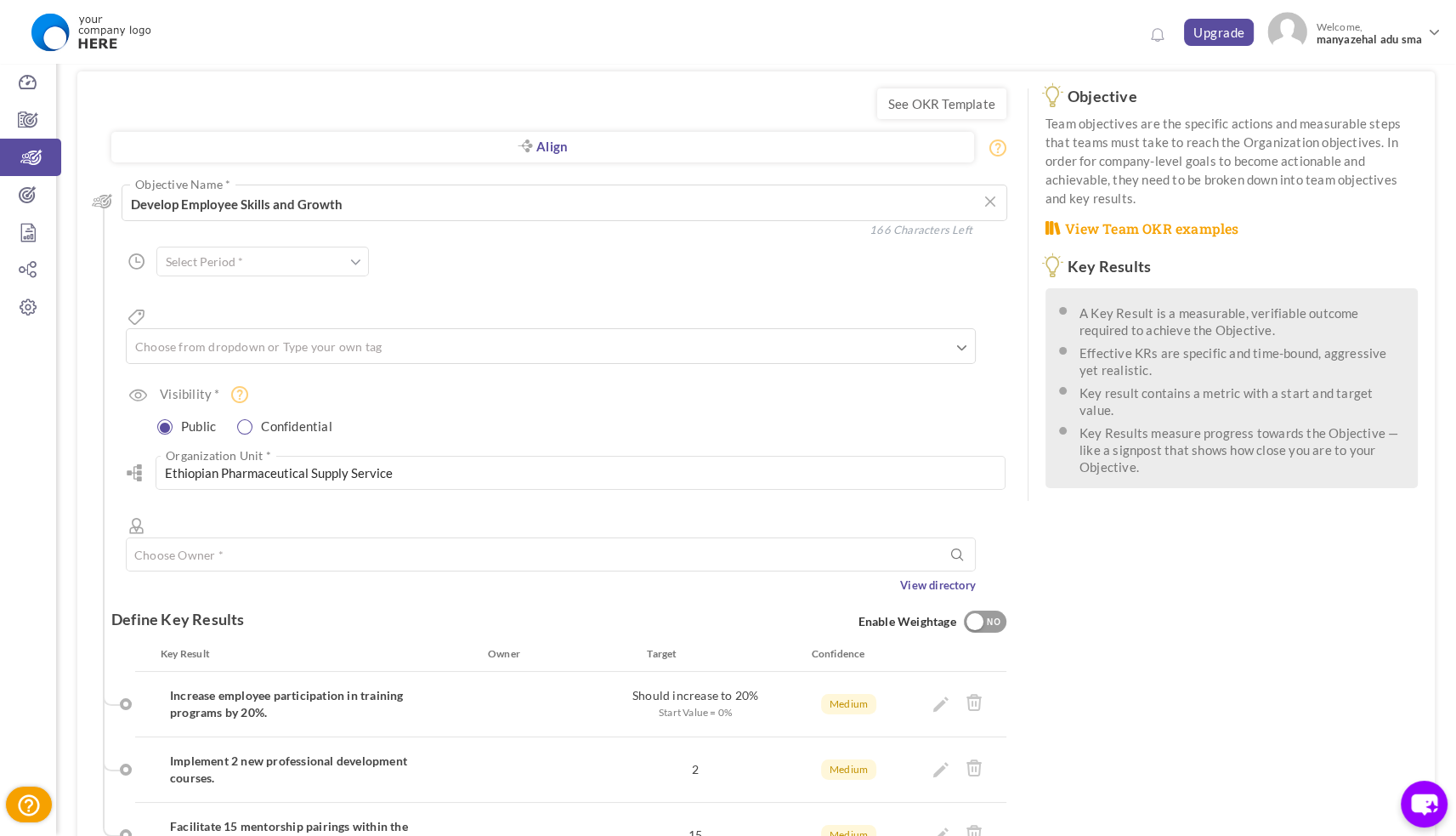
click at [246, 419] on input "radio" at bounding box center [246, 427] width 16 height 16
radio input "true"
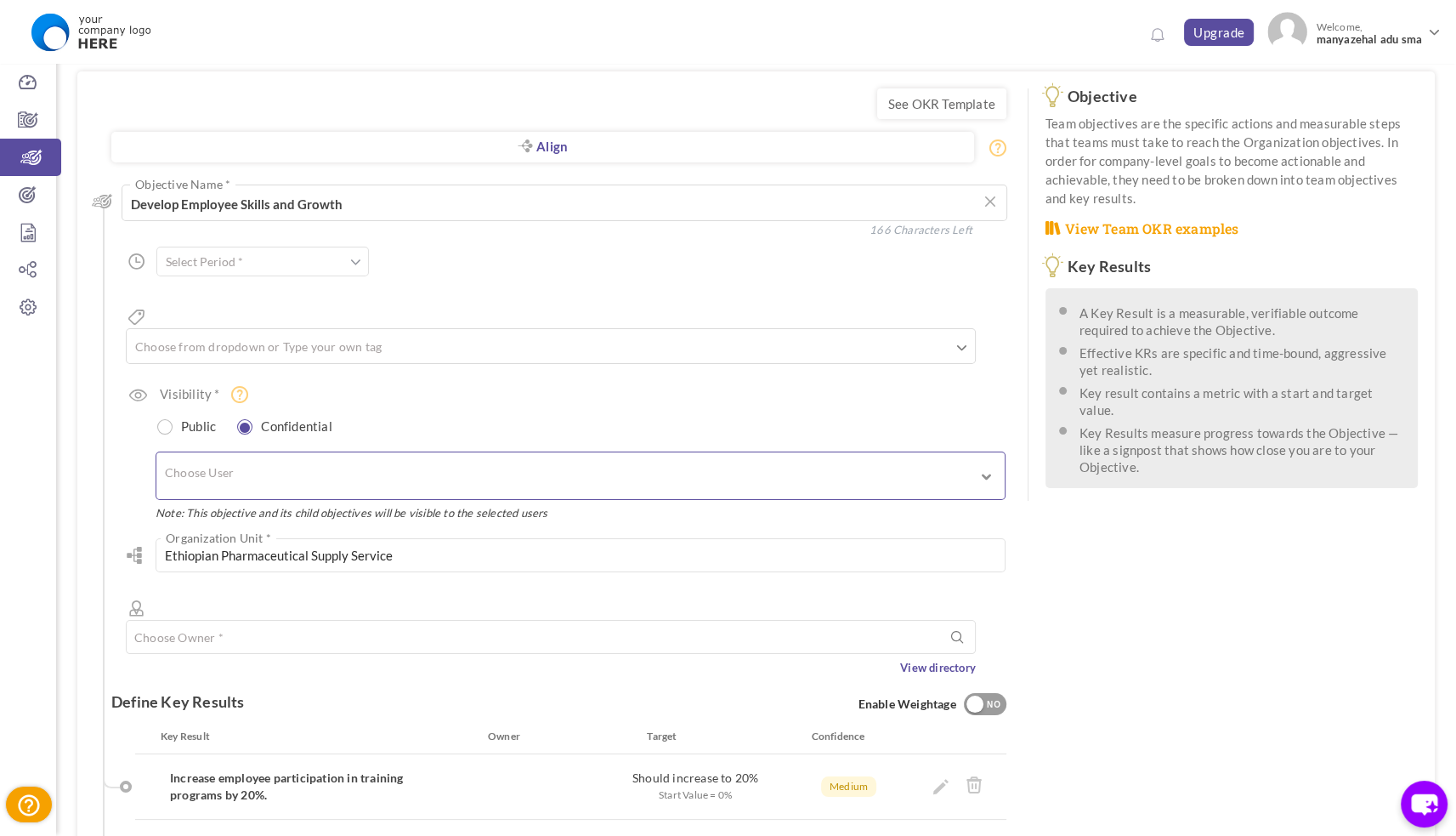
click at [257, 461] on input "text" at bounding box center [237, 476] width 144 height 30
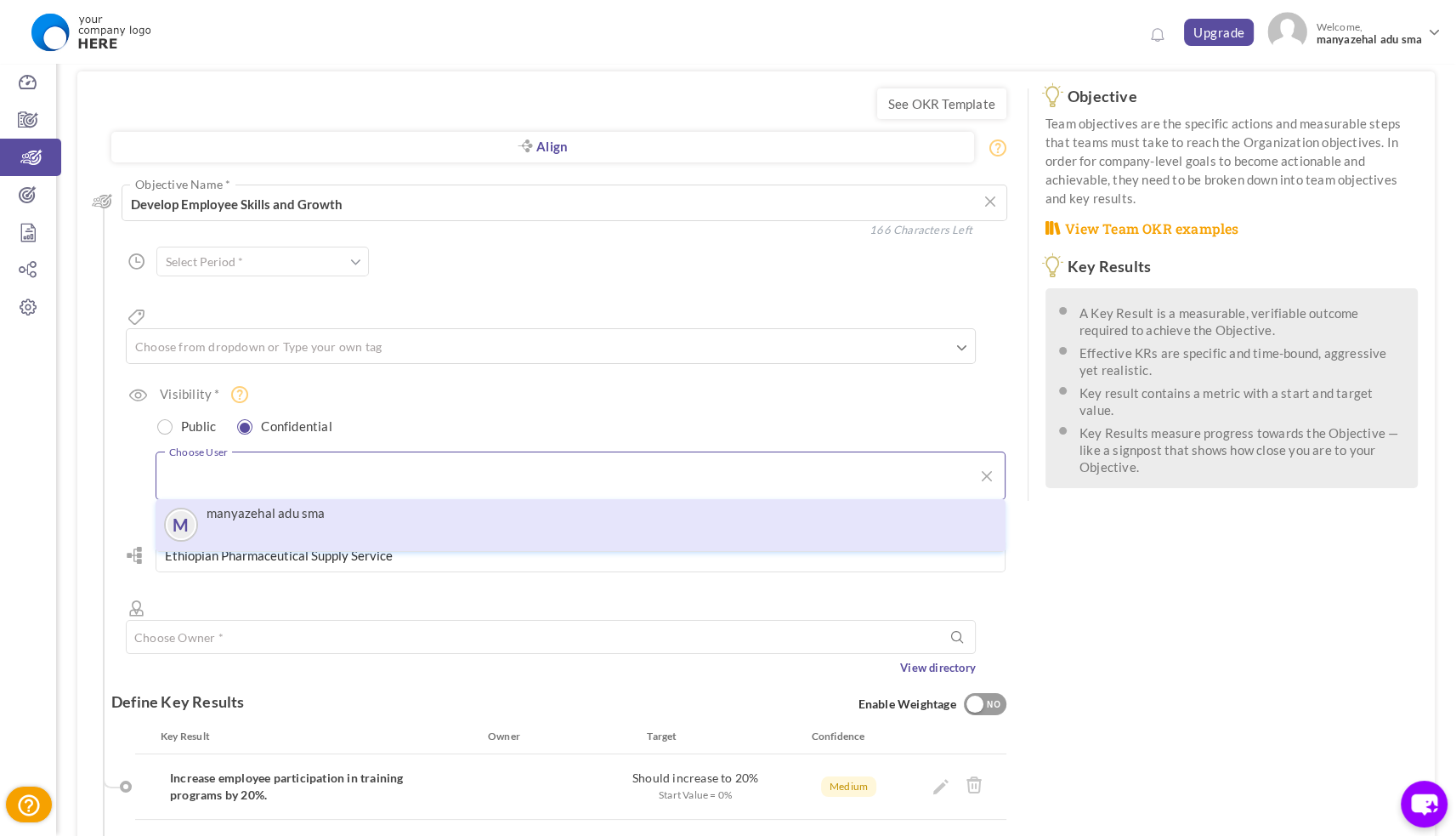
click at [708, 507] on div "M manyazehal adu sma" at bounding box center [580, 524] width 833 height 35
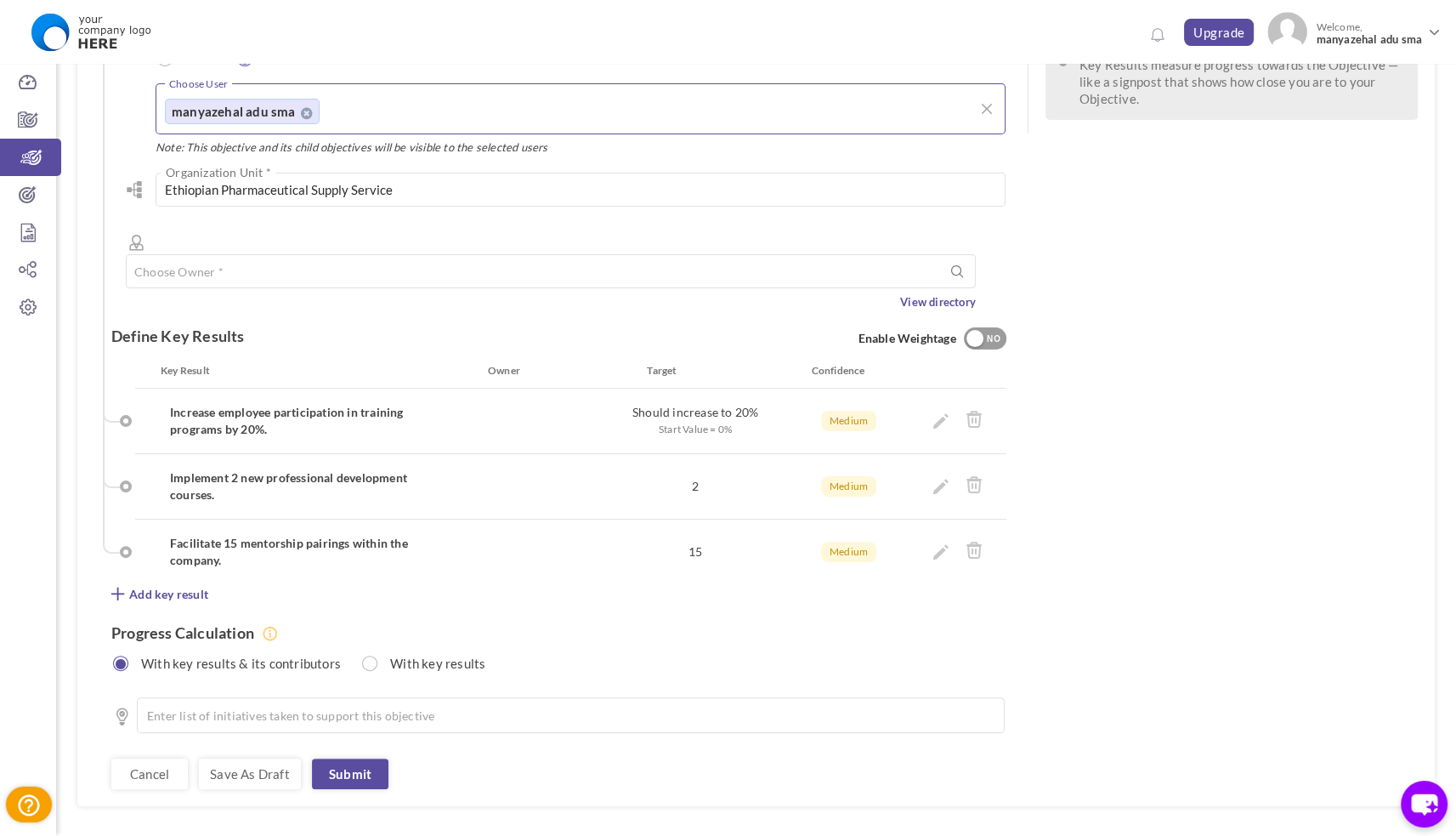
scroll to position [431, 0]
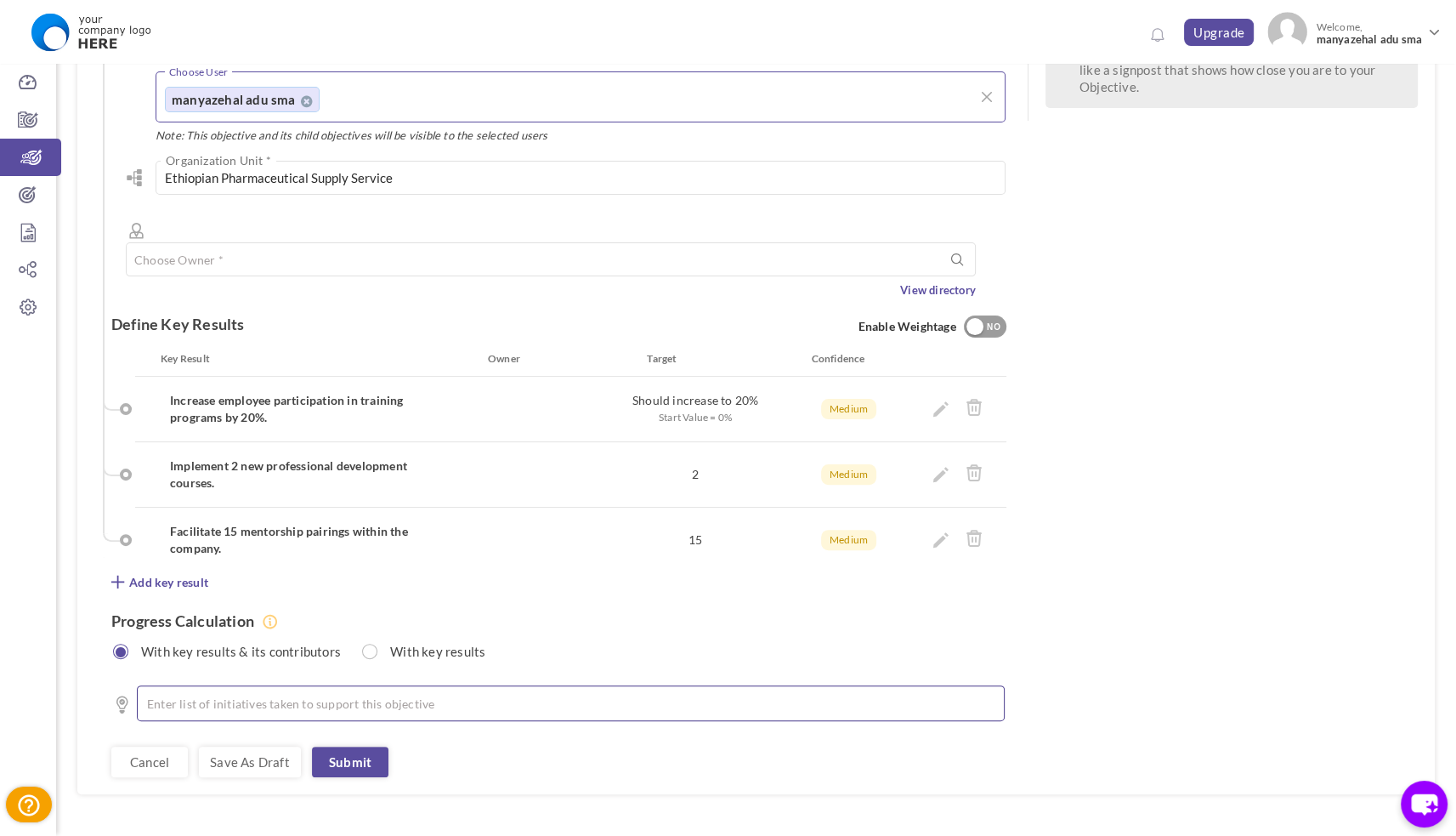
click at [299, 695] on li at bounding box center [575, 703] width 823 height 17
click at [936, 401] on icon at bounding box center [942, 409] width 16 height 16
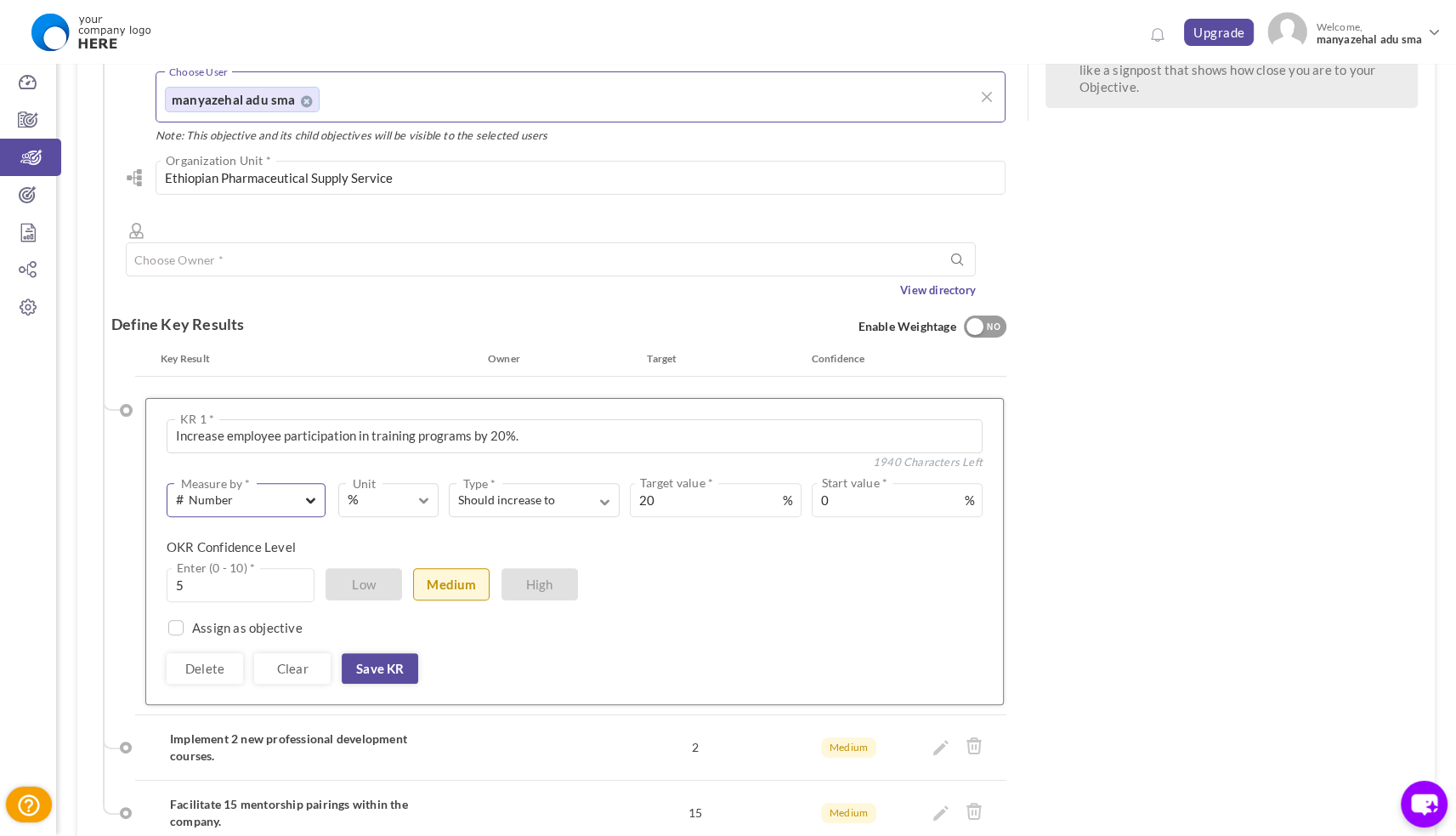
click at [321, 483] on button "# Number Measure by *" at bounding box center [246, 499] width 159 height 34
click at [397, 490] on span "%" at bounding box center [379, 499] width 63 height 20
click at [507, 492] on span "Should increase to" at bounding box center [523, 499] width 131 height 17
click at [791, 492] on span "%" at bounding box center [788, 499] width 10 height 17
click at [786, 492] on span "%" at bounding box center [788, 499] width 10 height 17
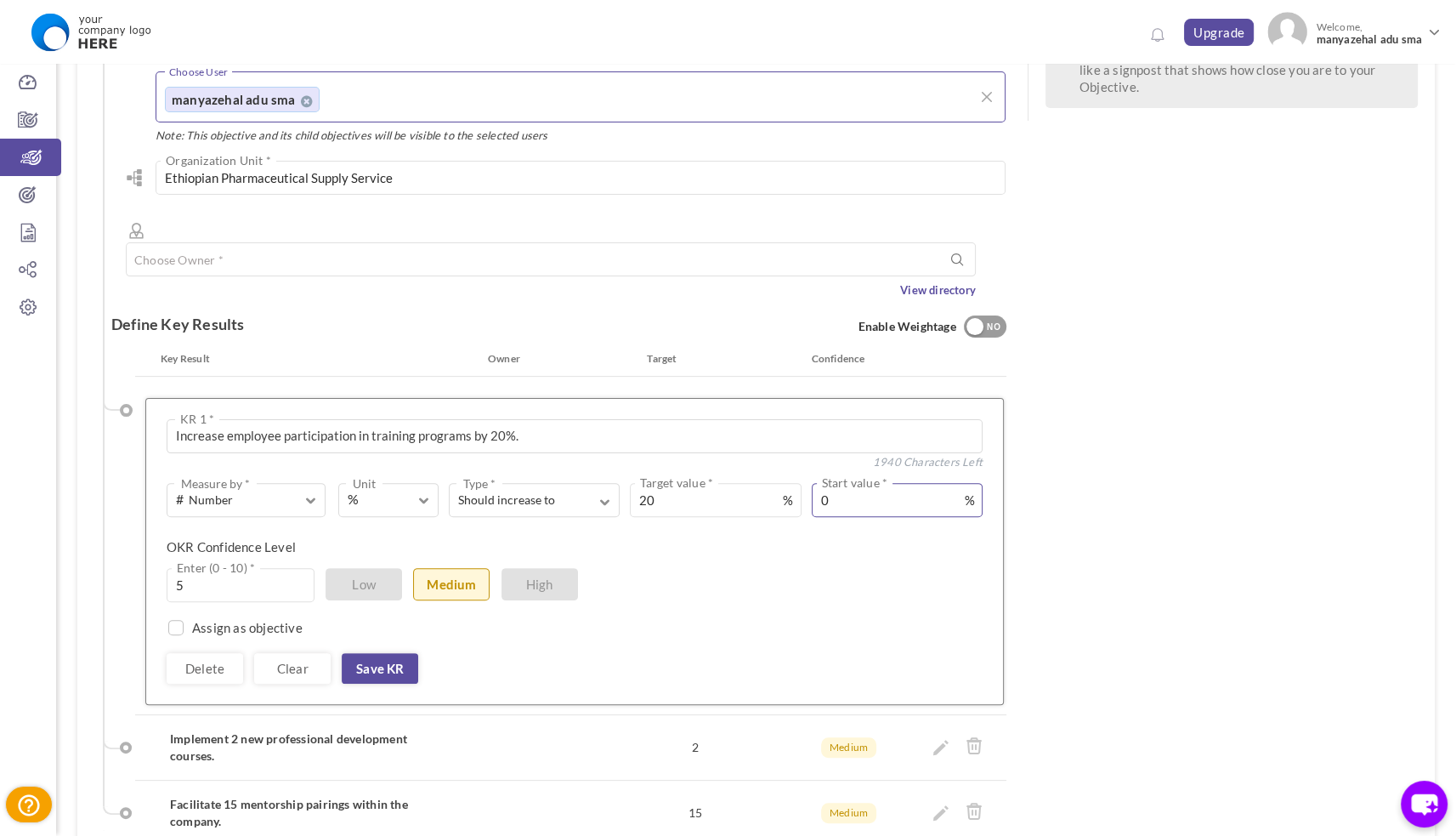
click at [915, 483] on input "0" at bounding box center [896, 499] width 171 height 34
click at [523, 568] on span "High" at bounding box center [540, 583] width 77 height 33
click at [229, 619] on label "Assign as objective" at bounding box center [248, 627] width 111 height 17
click at [180, 622] on input "checkbox" at bounding box center [173, 630] width 16 height 16
checkbox input "true"
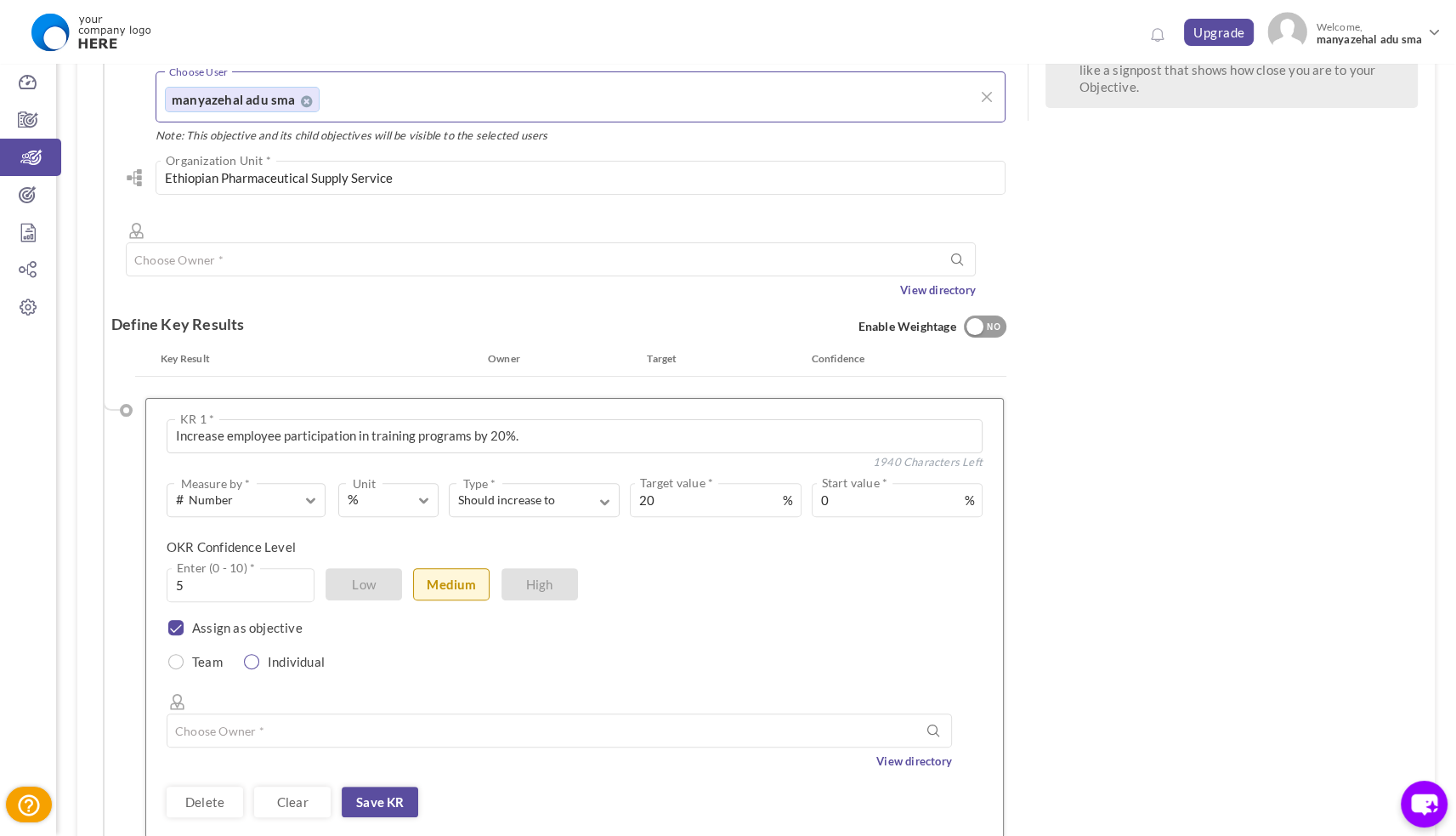
click at [255, 653] on input "radio" at bounding box center [253, 661] width 16 height 16
radio input "true"
click at [304, 714] on input "text" at bounding box center [560, 730] width 786 height 34
click at [214, 648] on label "Team" at bounding box center [202, 659] width 56 height 22
click at [238, 714] on input "text" at bounding box center [560, 730] width 786 height 34
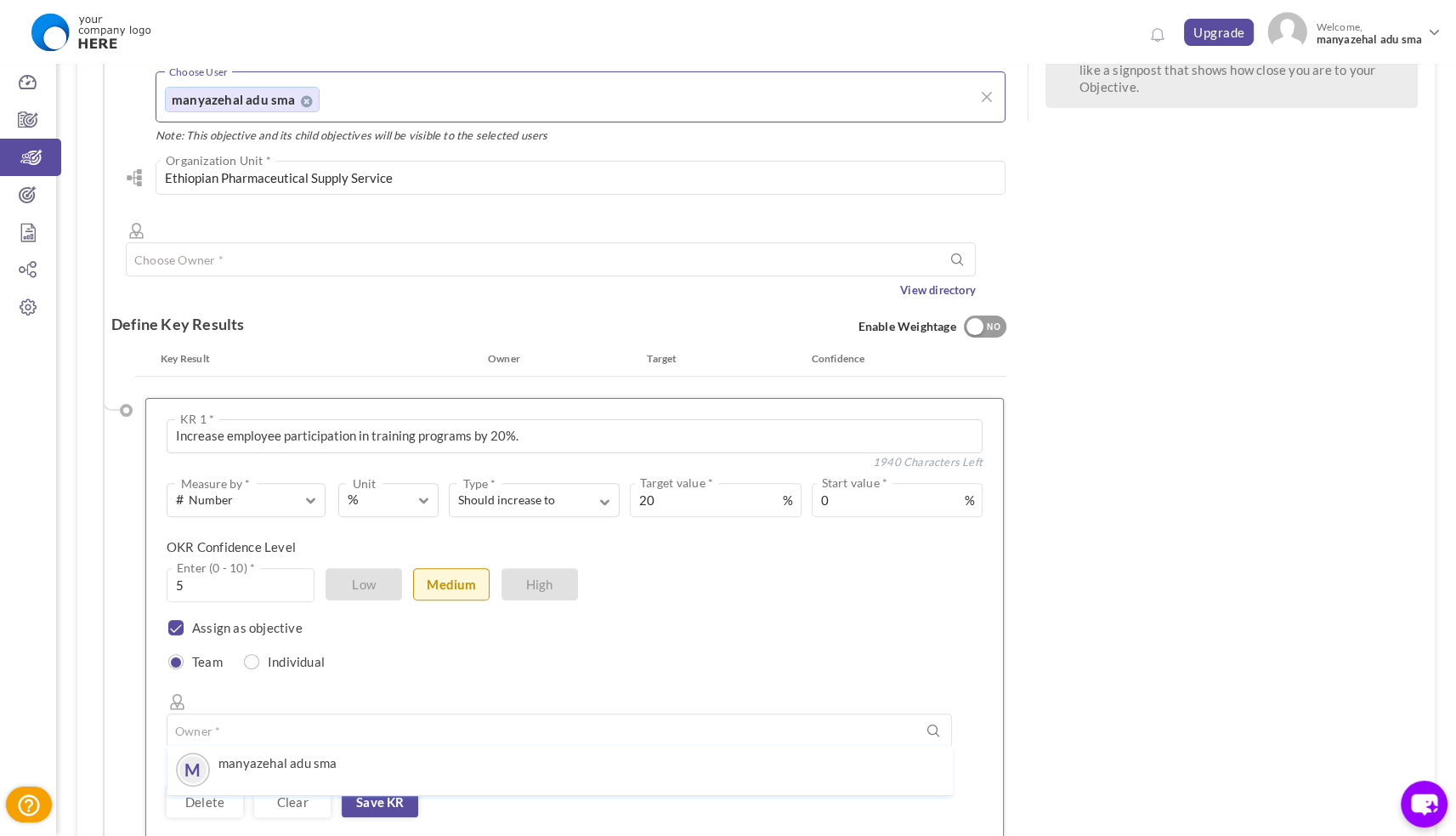
click at [777, 568] on div "5 Enter (0 - 10) * Low Medium High" at bounding box center [553, 584] width 773 height 34
click at [29, 190] on icon at bounding box center [28, 194] width 56 height 17
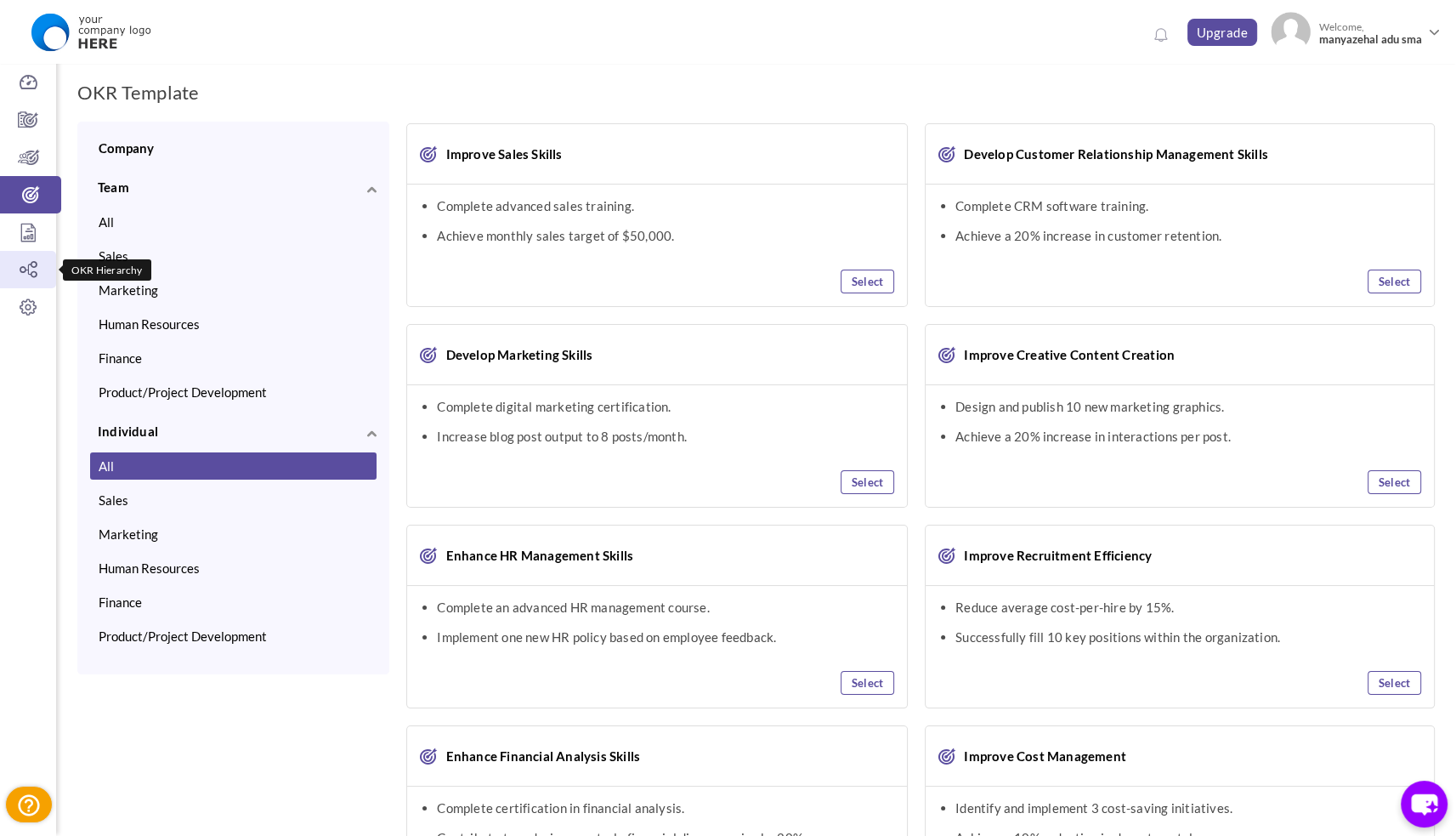
click at [28, 272] on icon at bounding box center [28, 268] width 56 height 17
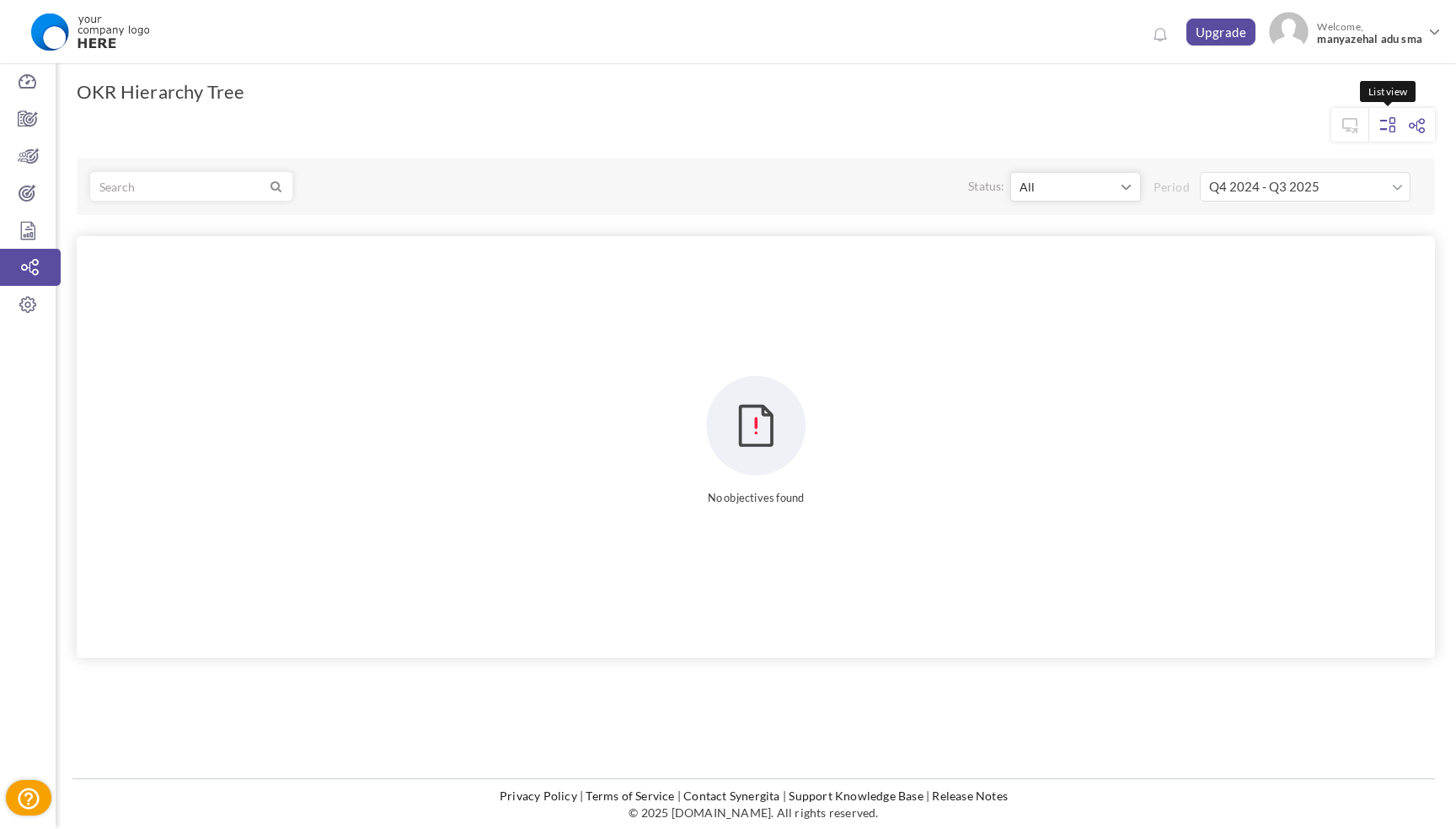
click at [1377, 124] on link at bounding box center [1388, 124] width 33 height 32
click at [201, 115] on link "Unaligned OKR" at bounding box center [229, 123] width 102 height 33
click at [31, 307] on icon at bounding box center [27, 303] width 56 height 17
